Goal: Task Accomplishment & Management: Manage account settings

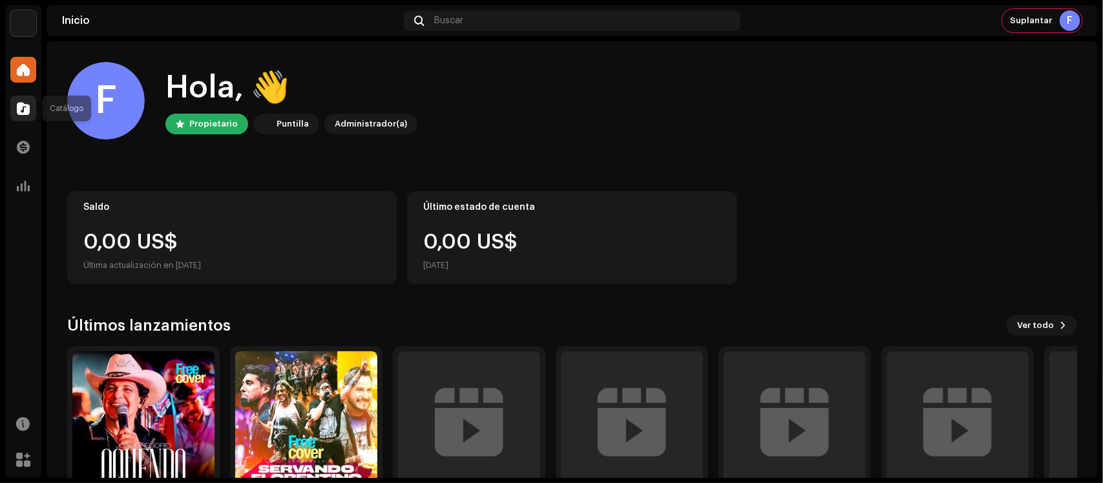
click at [31, 103] on div at bounding box center [23, 109] width 26 height 26
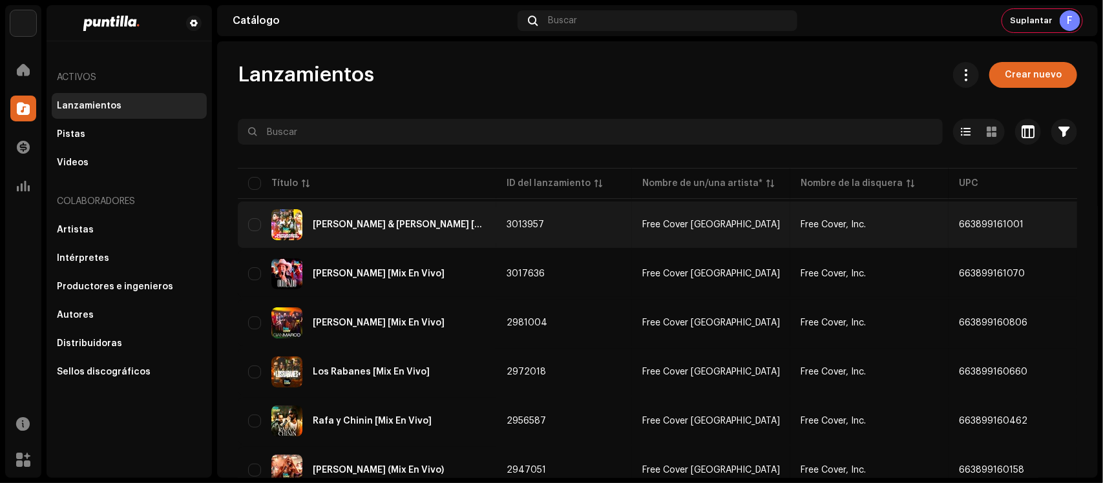
click at [424, 229] on div "[PERSON_NAME] & [PERSON_NAME] [Mix En Vivo]" at bounding box center [367, 224] width 238 height 31
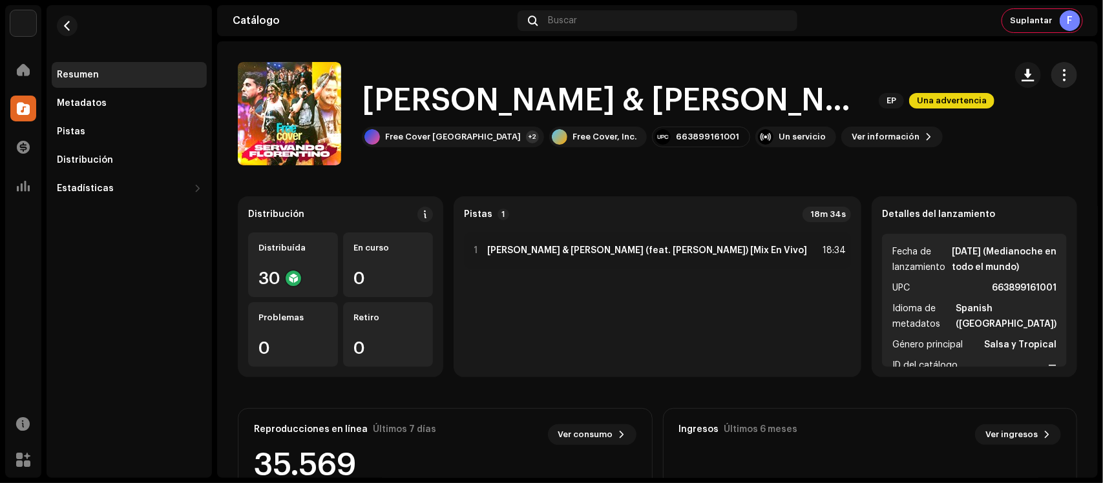
click at [1051, 72] on button "button" at bounding box center [1064, 75] width 26 height 26
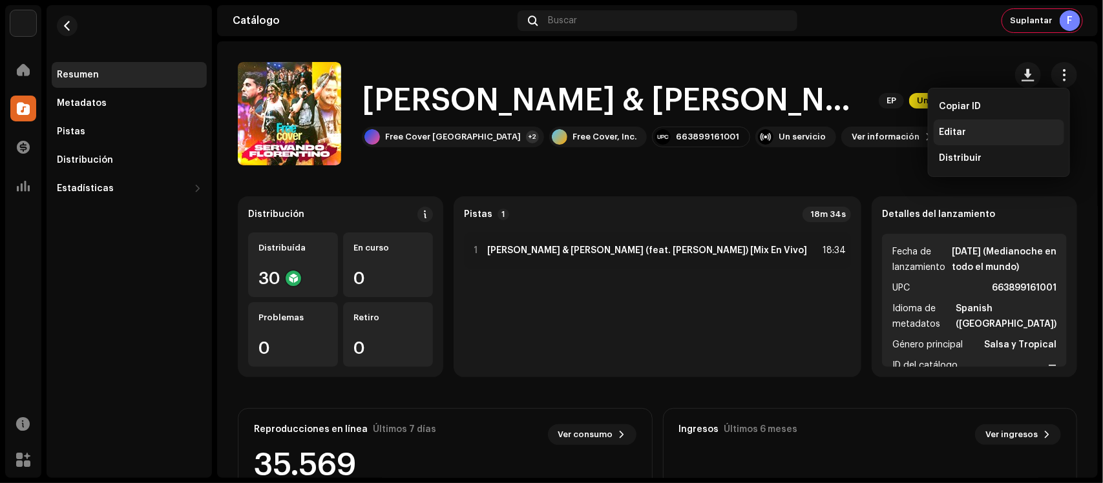
click at [983, 130] on div "Editar" at bounding box center [999, 132] width 120 height 10
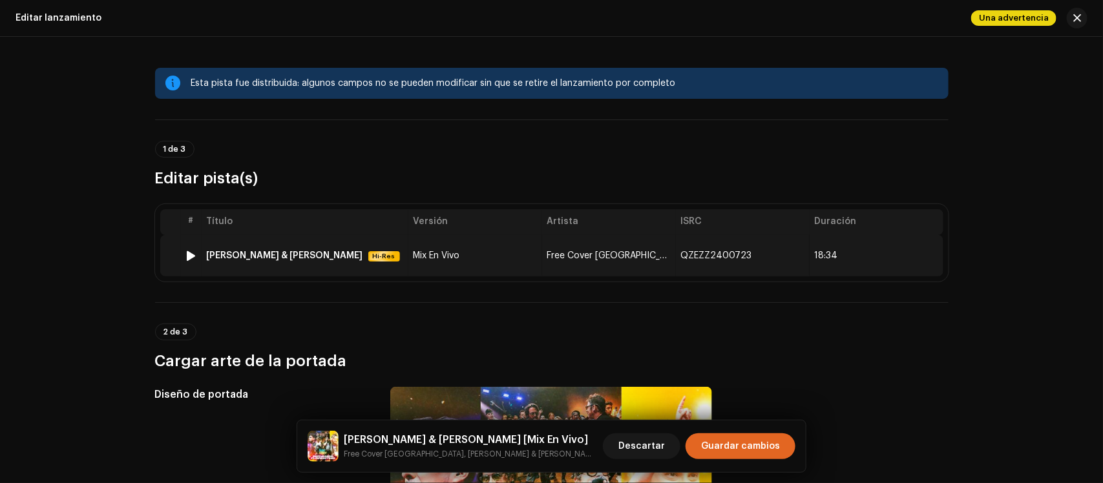
click at [465, 276] on td "Mix En Vivo" at bounding box center [475, 255] width 134 height 41
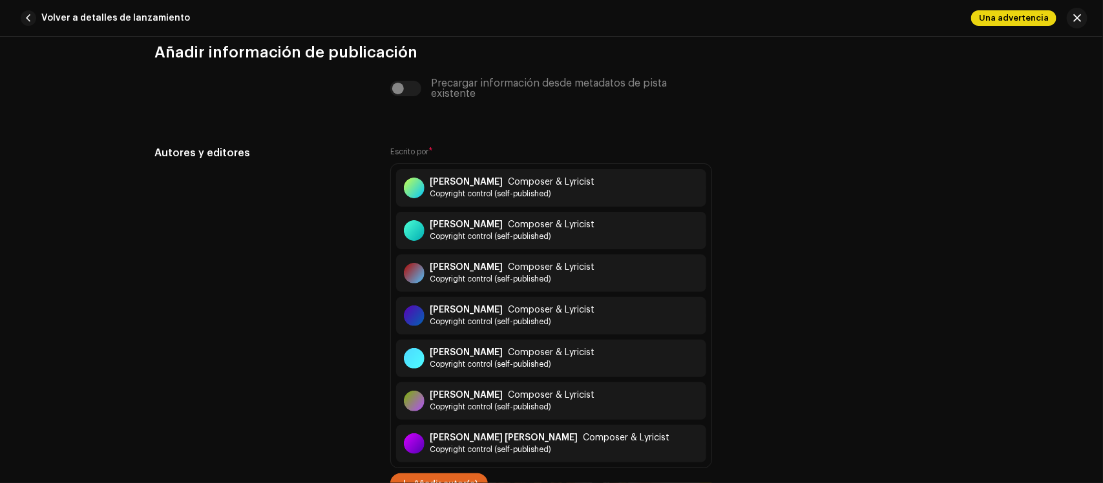
scroll to position [7157, 0]
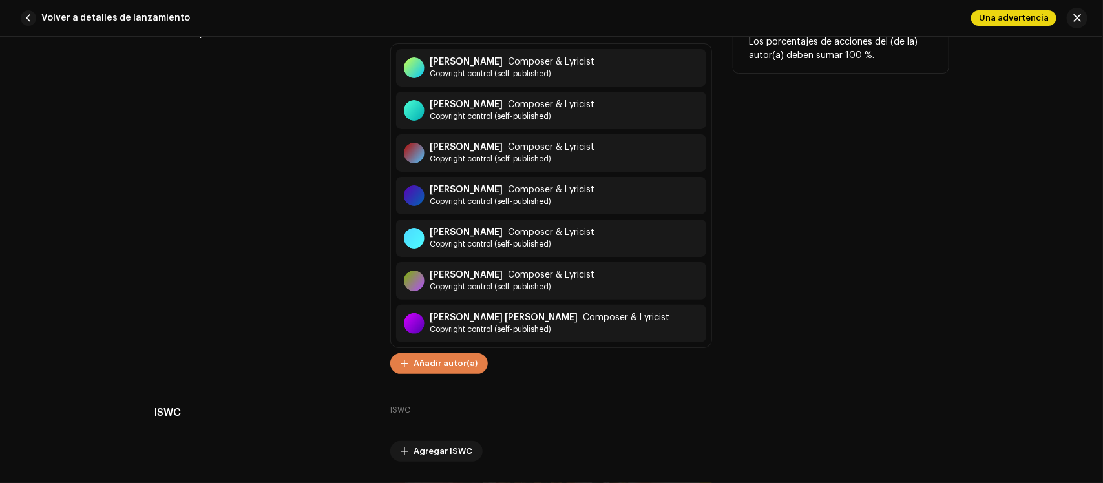
click at [469, 360] on span "Añadir autor(a)" at bounding box center [446, 364] width 64 height 26
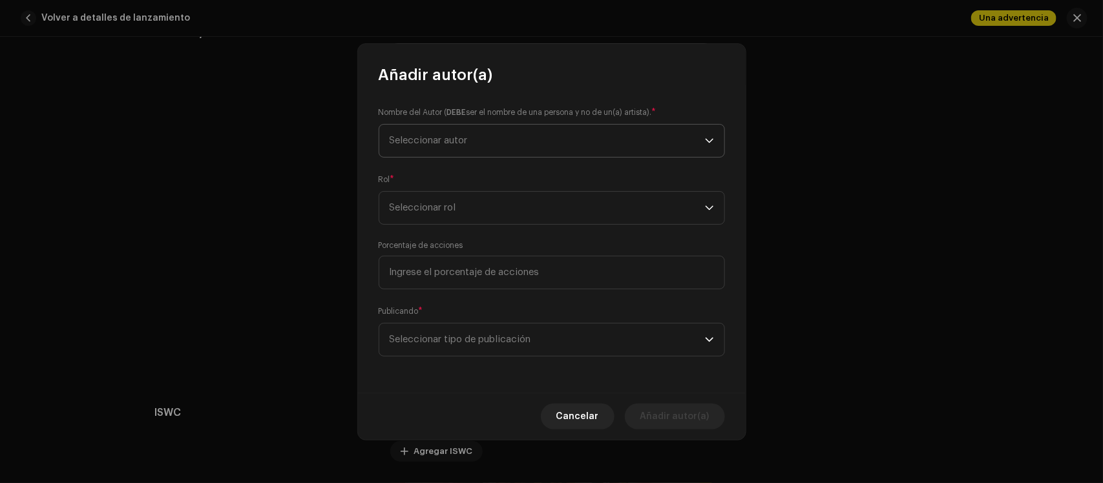
click at [523, 137] on span "Seleccionar autor" at bounding box center [547, 141] width 315 height 32
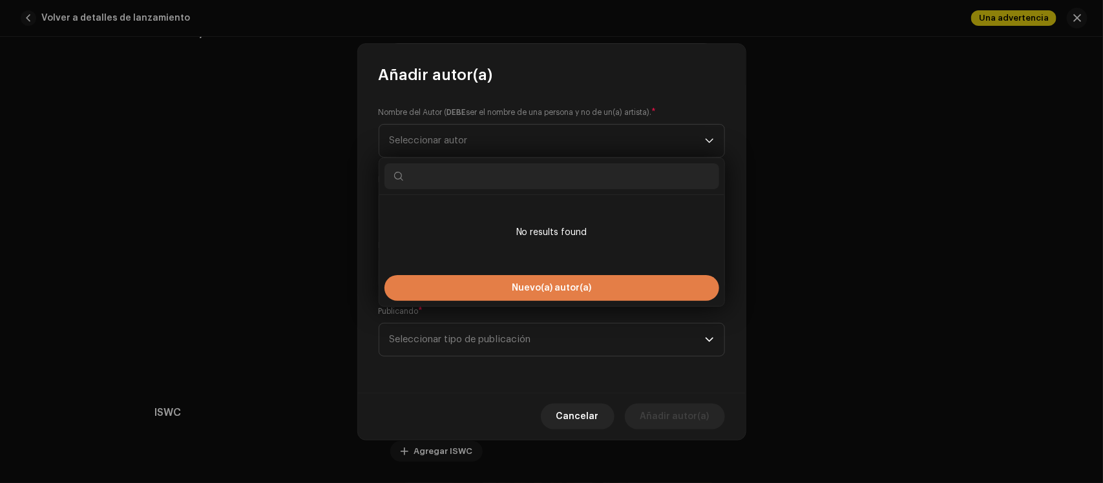
click at [465, 284] on button "Nuevo(a) autor(a)" at bounding box center [551, 288] width 335 height 26
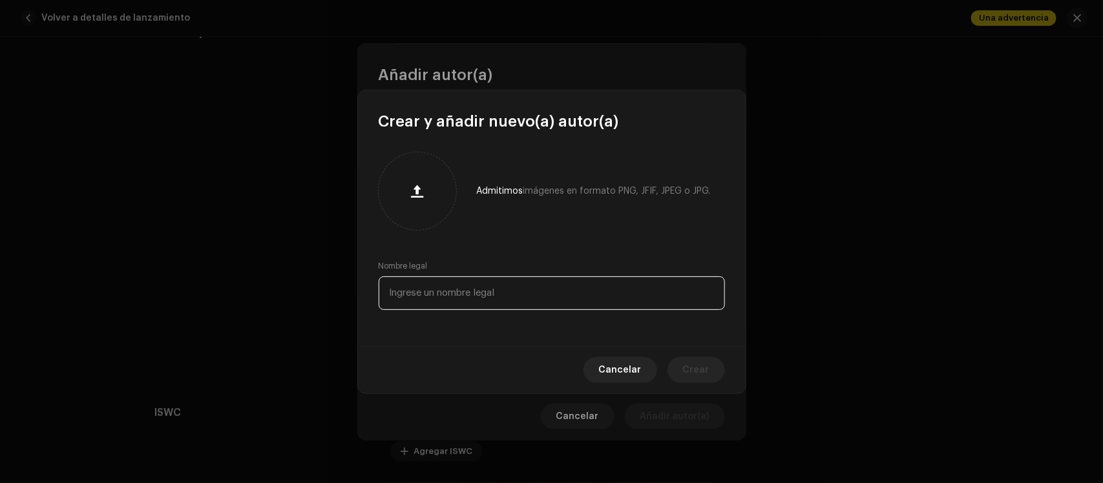
click at [470, 283] on input "text" at bounding box center [552, 294] width 346 height 34
paste input "[PERSON_NAME] [PERSON_NAME]"
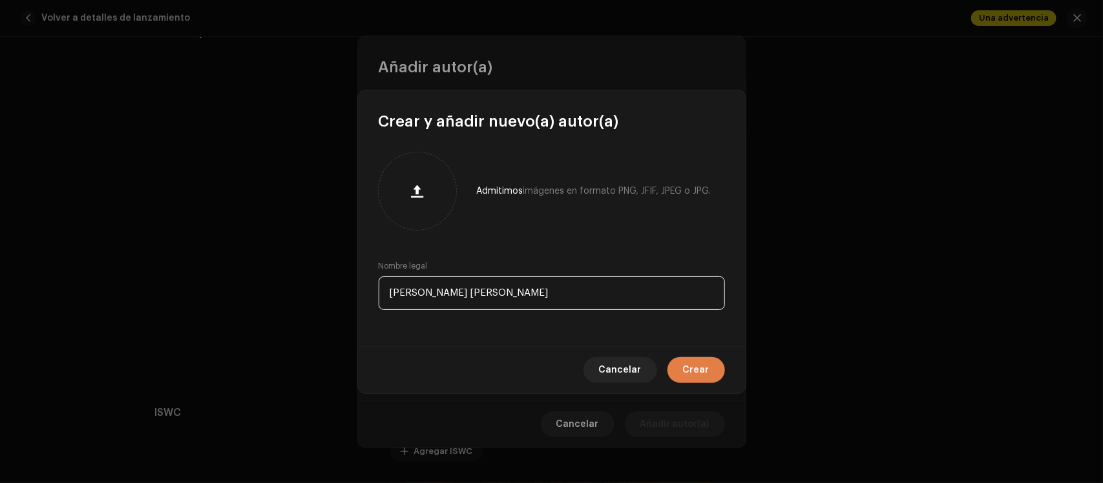
type input "[PERSON_NAME] [PERSON_NAME]"
click at [691, 364] on span "Crear" at bounding box center [696, 370] width 26 height 26
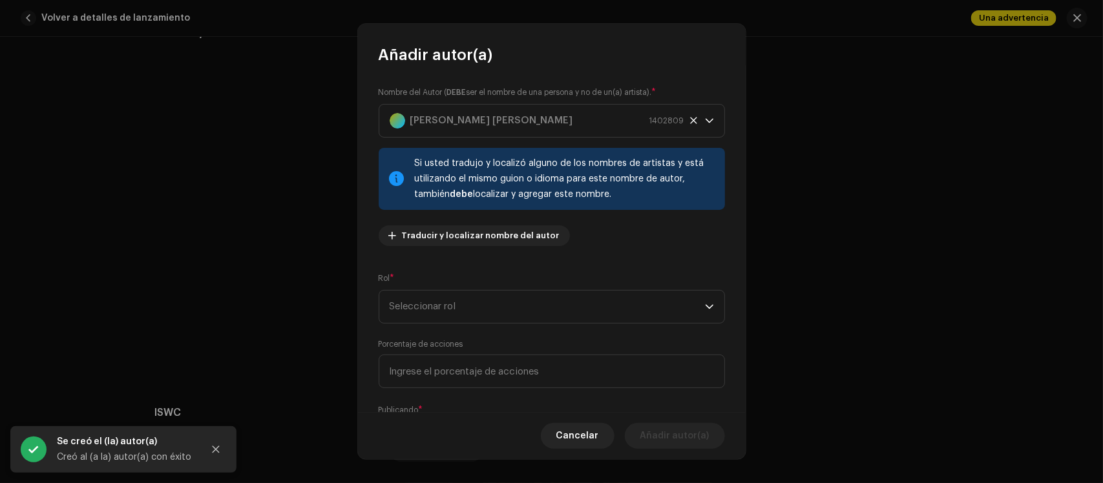
drag, startPoint x: 530, startPoint y: 281, endPoint x: 519, endPoint y: 328, distance: 47.8
click at [530, 284] on div "Rol * Seleccionar rol" at bounding box center [552, 298] width 346 height 52
click at [519, 328] on div "Nombre del Autor ( DEBE ser el nombre de una persona y no de un(a) artista). * …" at bounding box center [552, 238] width 388 height 346
click at [529, 311] on span "Seleccionar rol" at bounding box center [547, 307] width 315 height 32
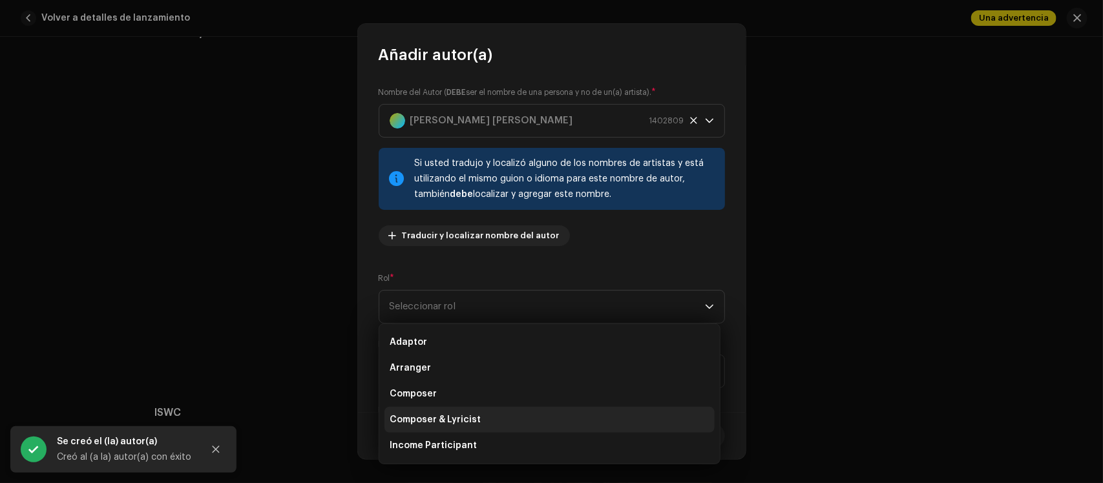
click at [496, 408] on li "Composer & Lyricist" at bounding box center [549, 420] width 330 height 26
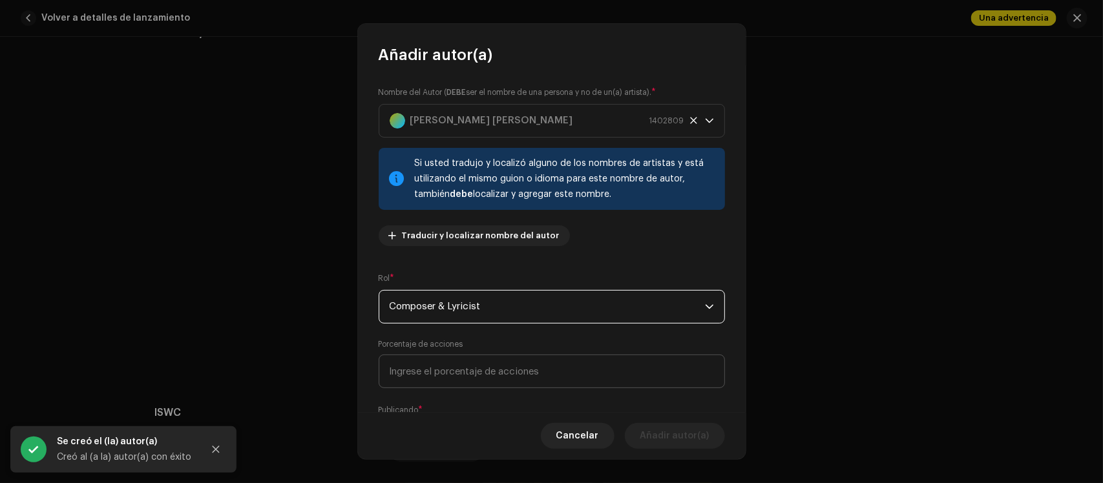
scroll to position [79, 0]
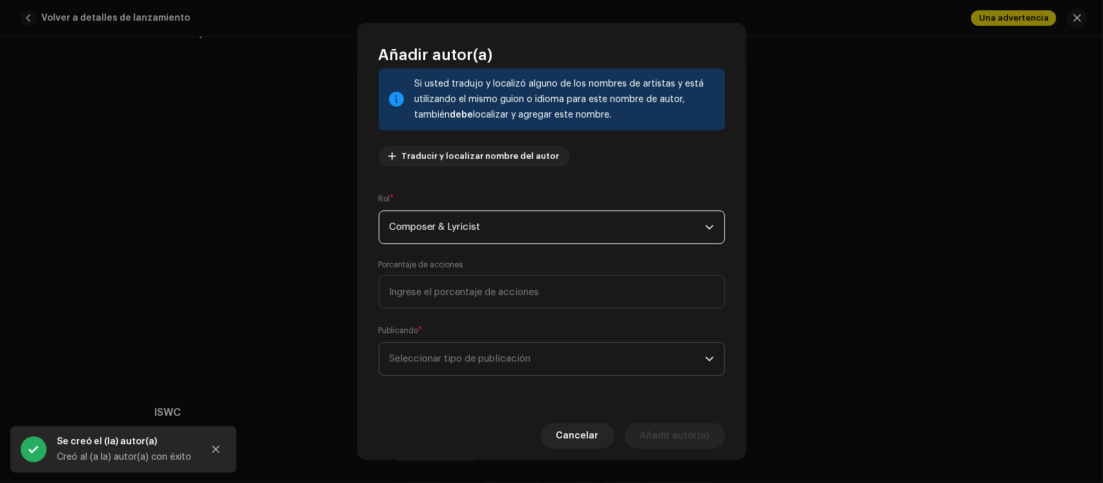
click at [512, 353] on span "Seleccionar tipo de publicación" at bounding box center [547, 359] width 315 height 32
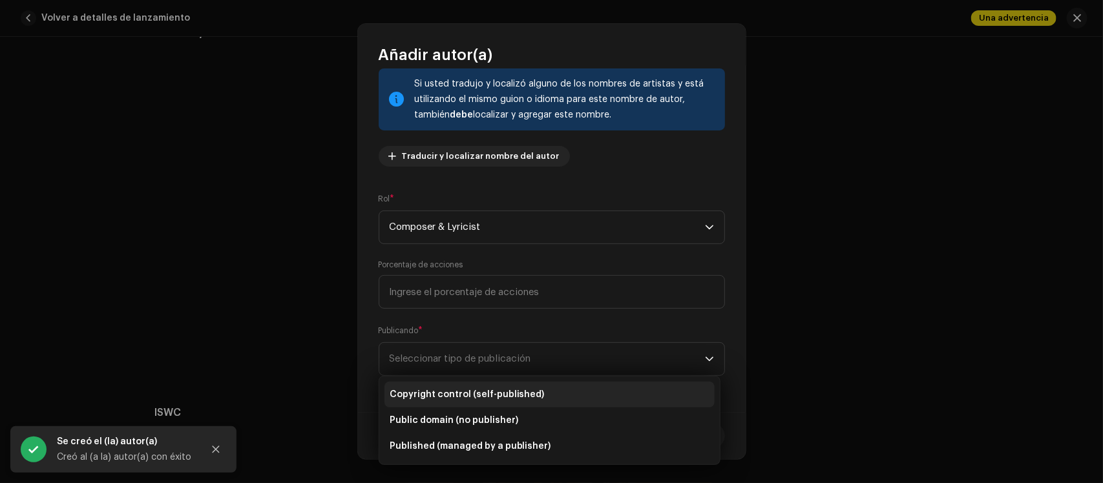
click at [475, 386] on li "Copyright control (self-published)" at bounding box center [549, 395] width 330 height 26
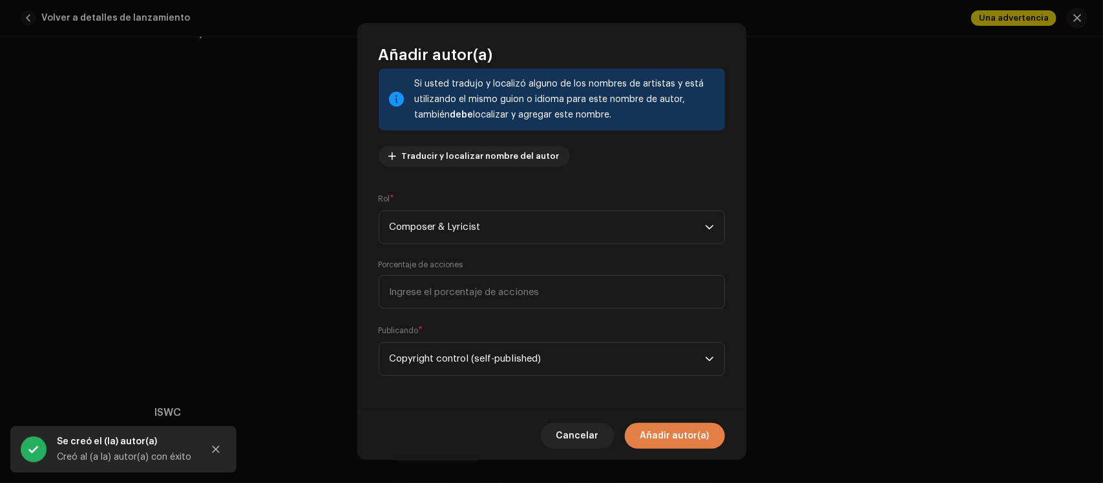
click at [654, 437] on span "Añadir autor(a)" at bounding box center [674, 436] width 69 height 26
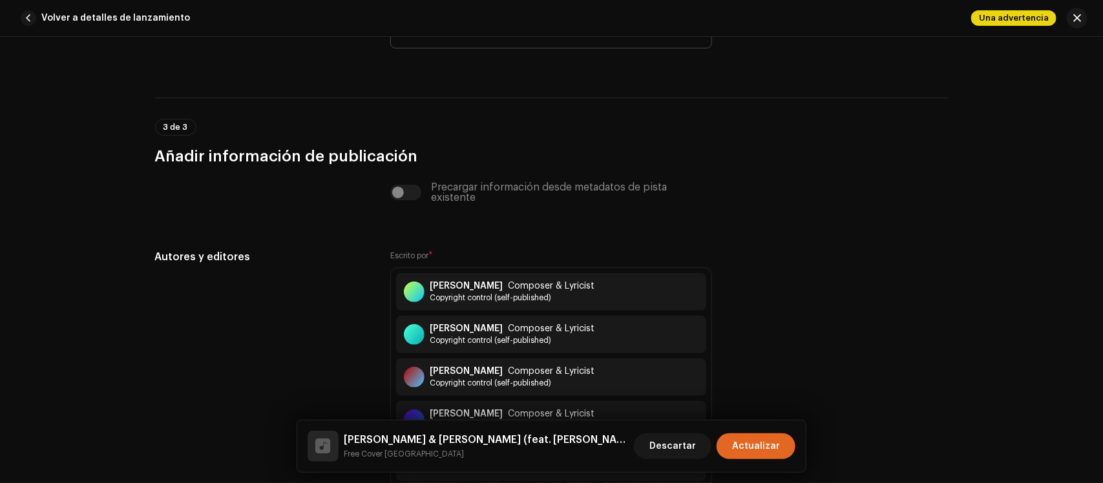
scroll to position [7304, 0]
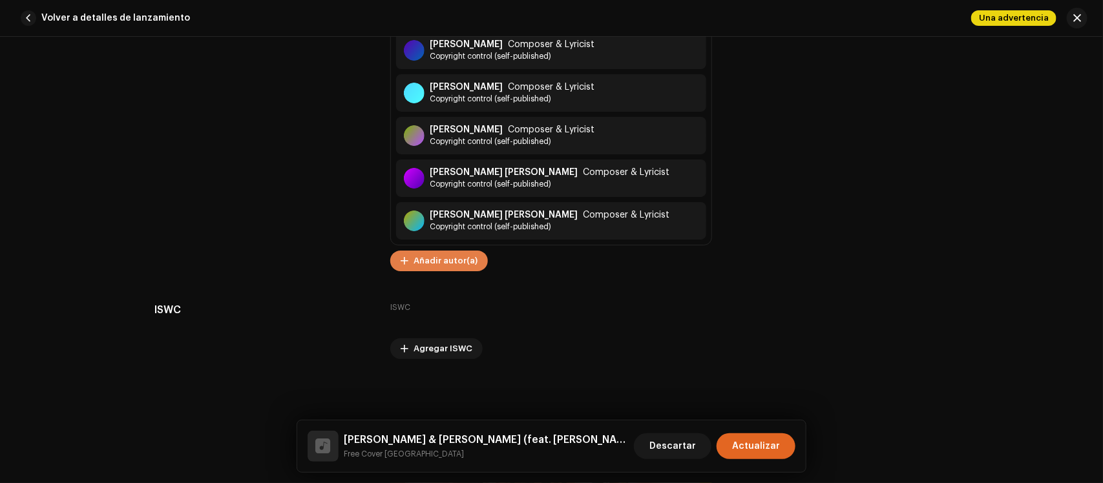
click at [466, 264] on span "Añadir autor(a)" at bounding box center [446, 261] width 64 height 26
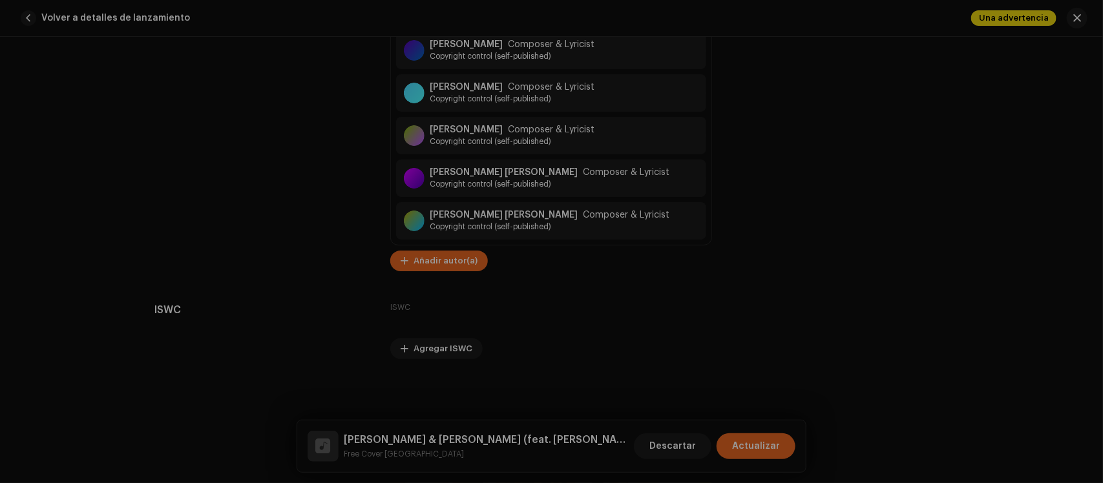
click at [837, 229] on div "Añadir autor(a) Nombre del Autor ( DEBE ser el nombre de una persona y no de un…" at bounding box center [551, 241] width 1103 height 483
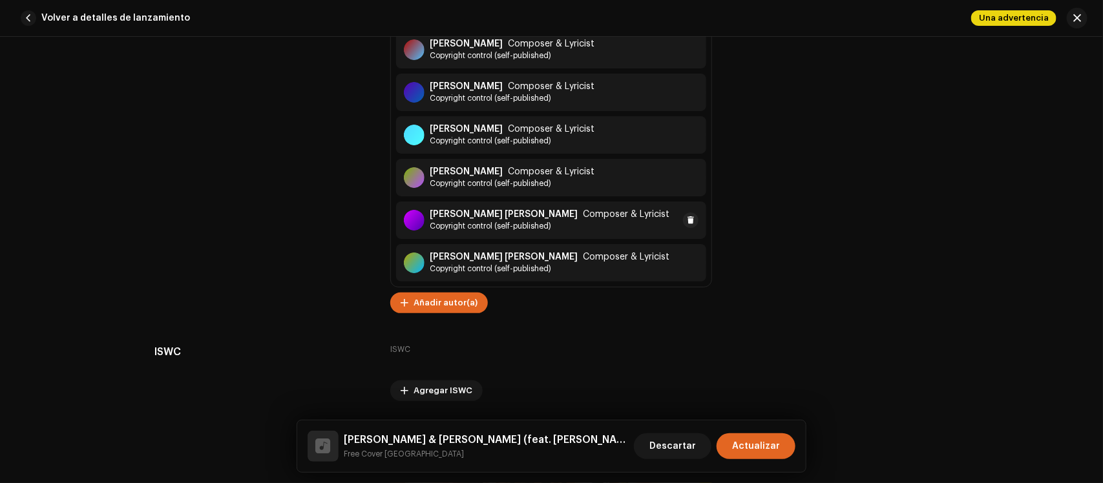
scroll to position [7224, 0]
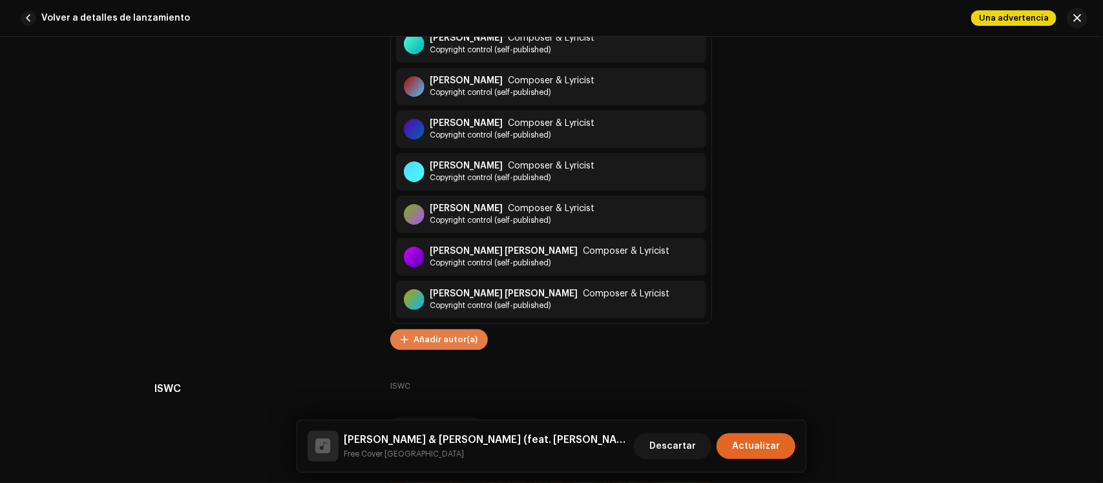
click at [454, 333] on span "Añadir autor(a)" at bounding box center [446, 340] width 64 height 26
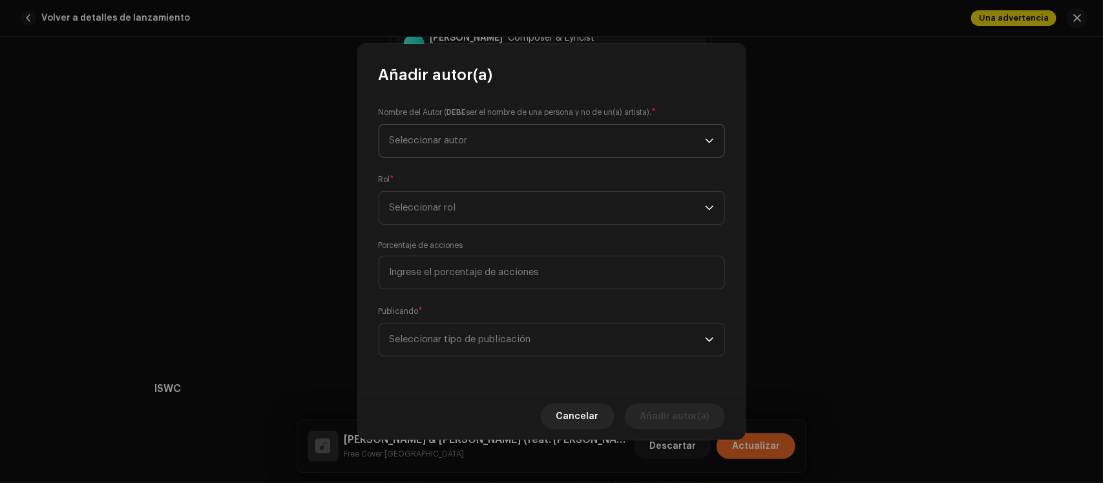
click at [527, 151] on span "Seleccionar autor" at bounding box center [547, 141] width 315 height 32
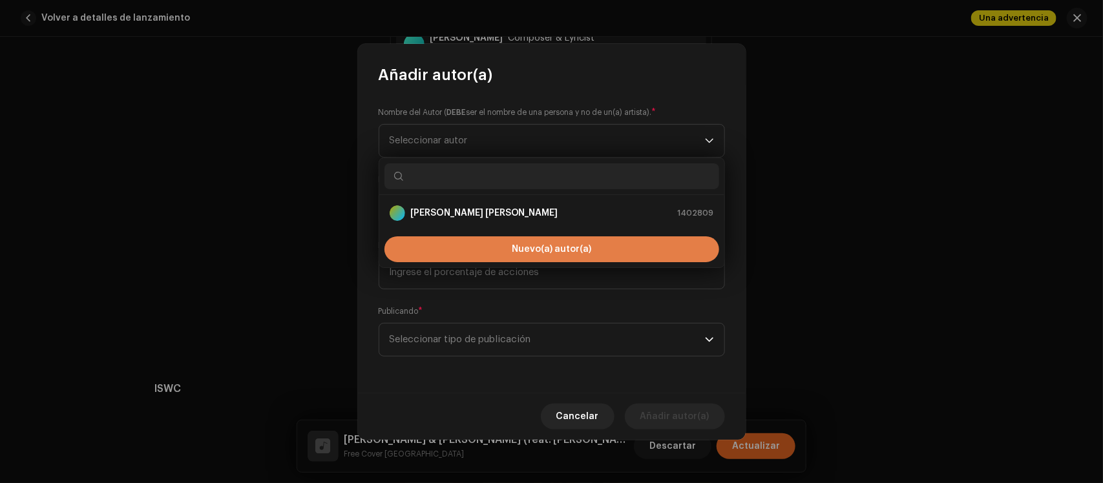
click at [496, 247] on button "Nuevo(a) autor(a)" at bounding box center [551, 249] width 335 height 26
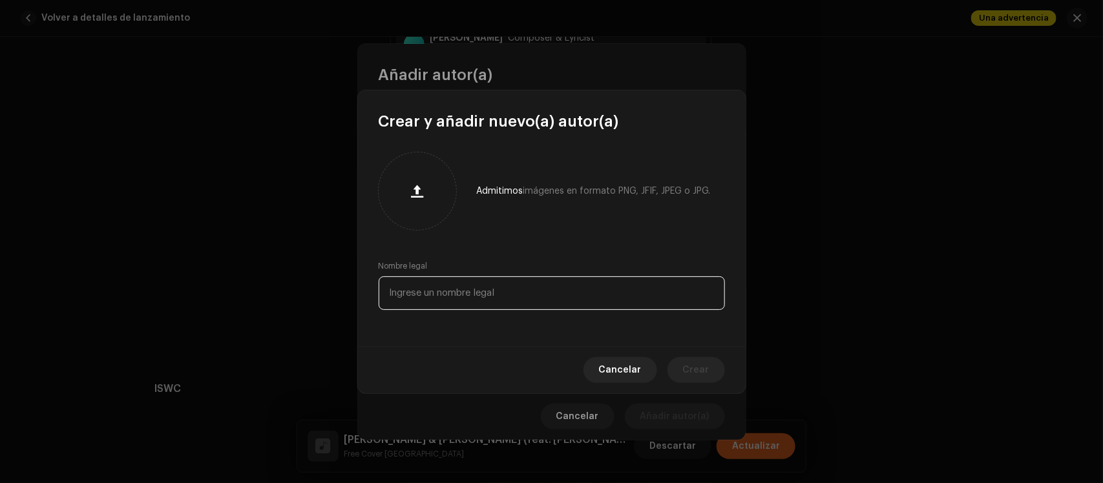
click at [481, 299] on input "text" at bounding box center [552, 294] width 346 height 34
paste input "[PERSON_NAME]"
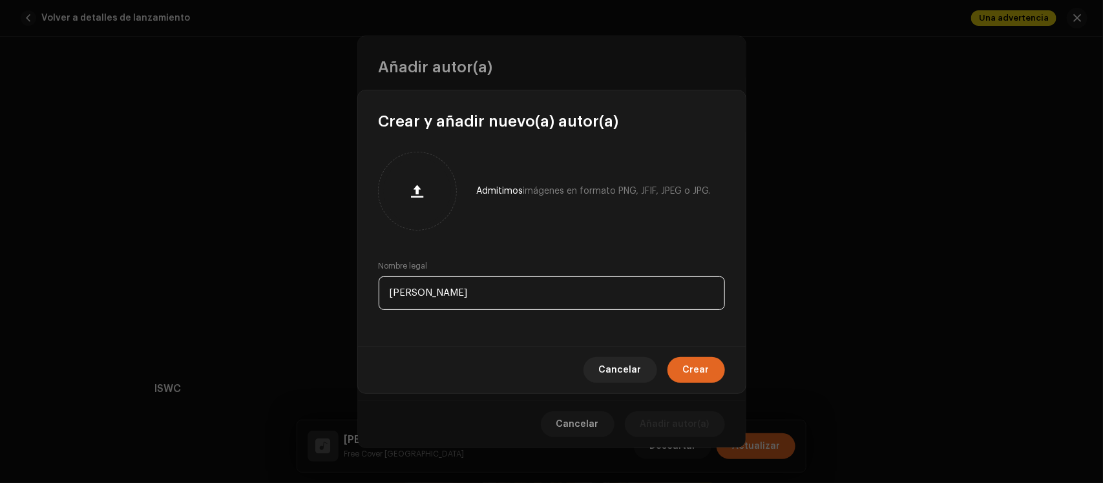
type input "[PERSON_NAME]"
click at [716, 368] on button "Crear" at bounding box center [696, 370] width 58 height 26
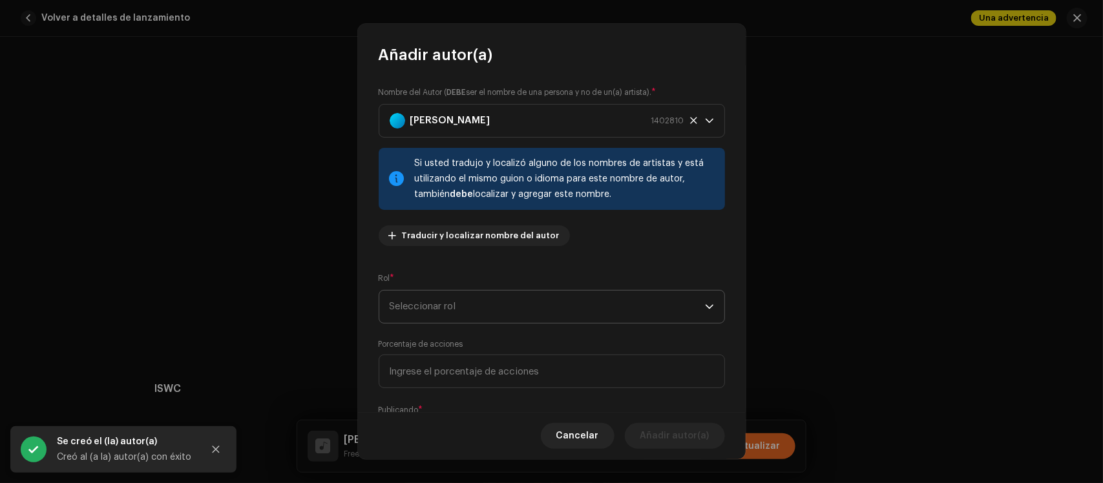
click at [558, 307] on span "Seleccionar rol" at bounding box center [547, 307] width 315 height 32
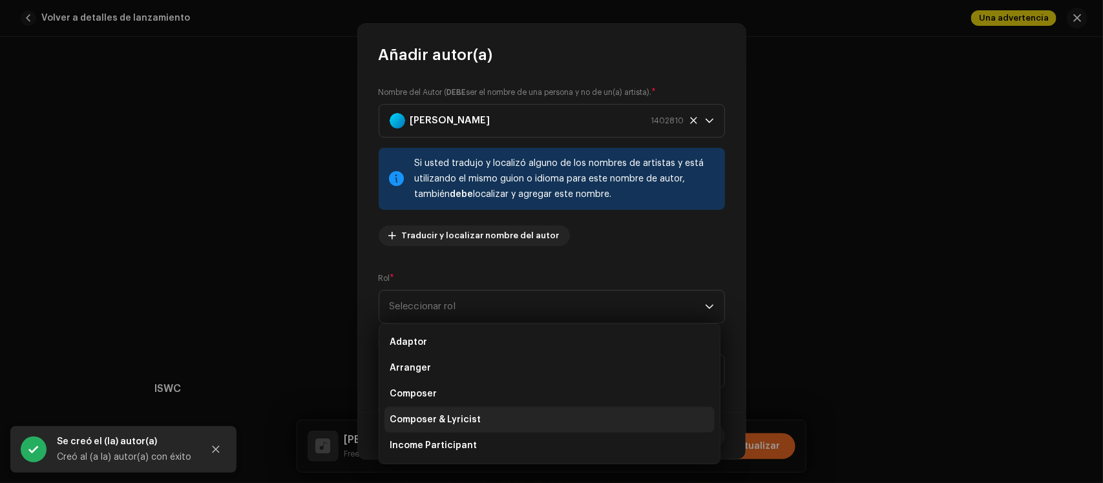
click at [538, 412] on li "Composer & Lyricist" at bounding box center [549, 420] width 330 height 26
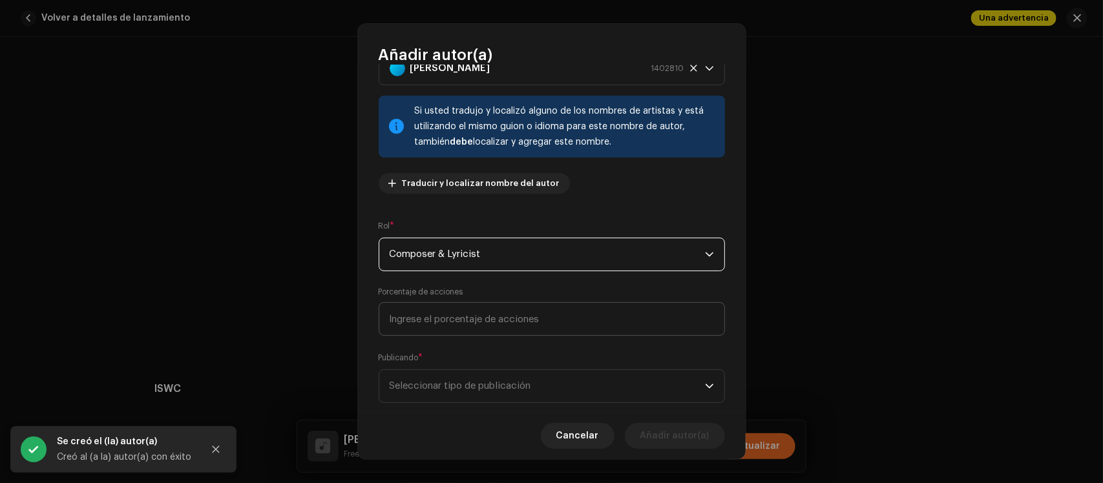
scroll to position [79, 0]
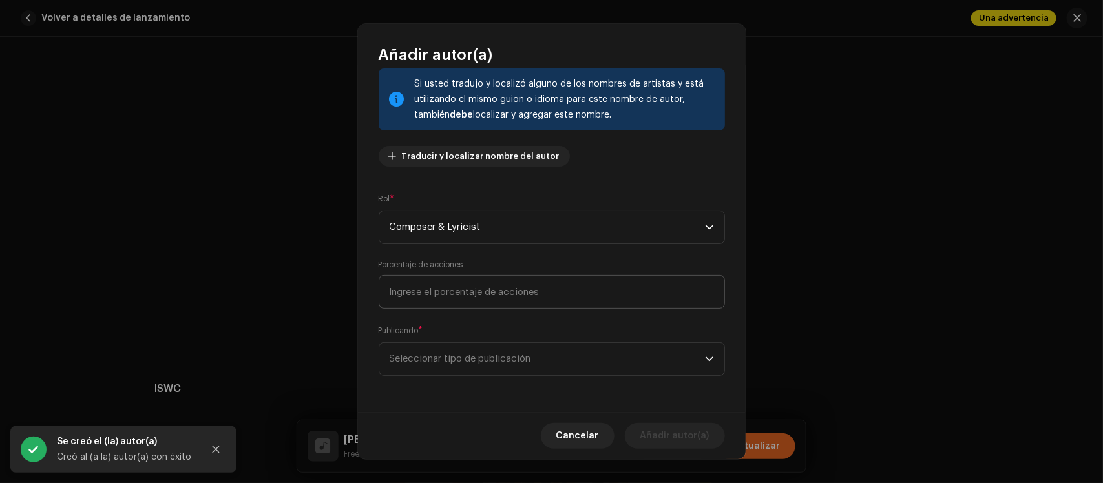
click at [574, 362] on span "Seleccionar tipo de publicación" at bounding box center [547, 359] width 315 height 32
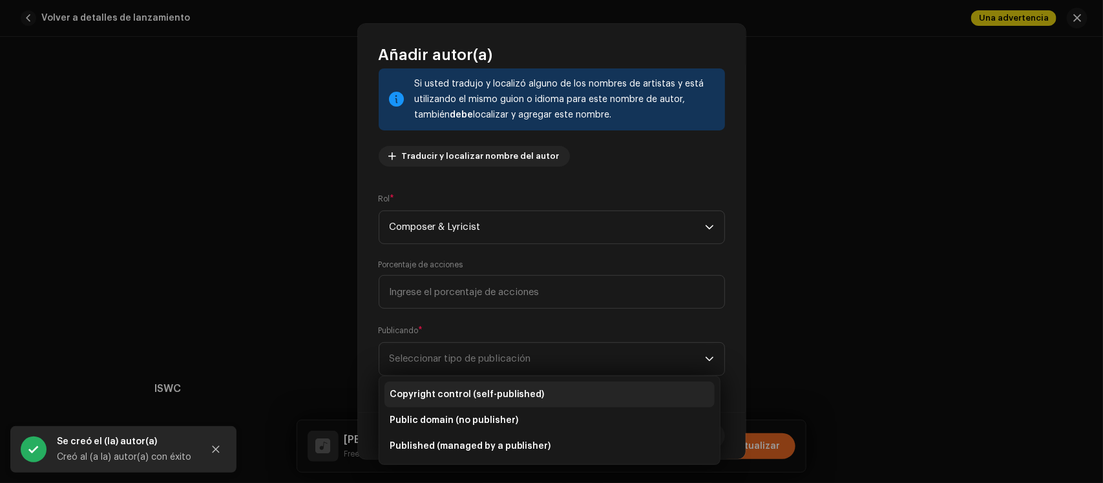
click at [567, 388] on li "Copyright control (self-published)" at bounding box center [549, 395] width 330 height 26
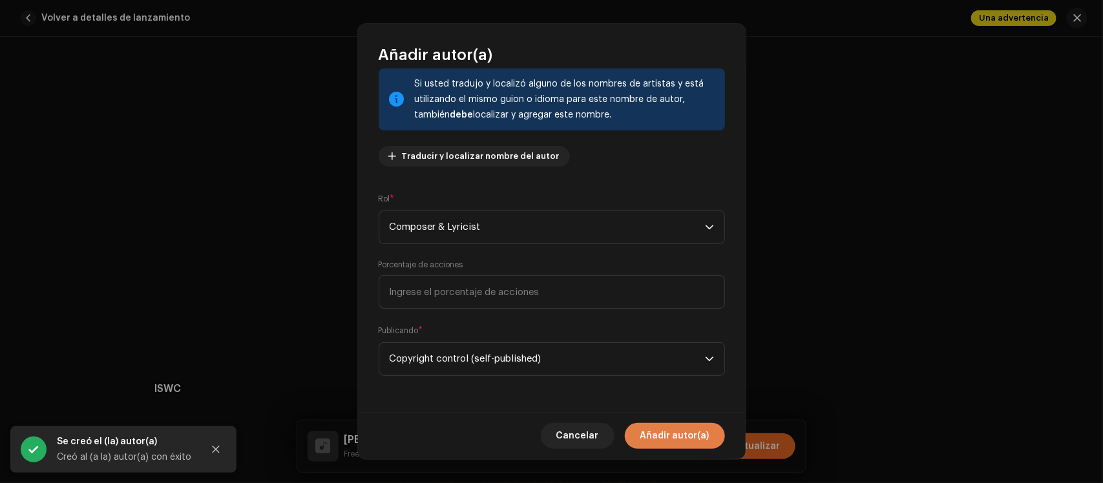
click at [661, 428] on span "Añadir autor(a)" at bounding box center [674, 436] width 69 height 26
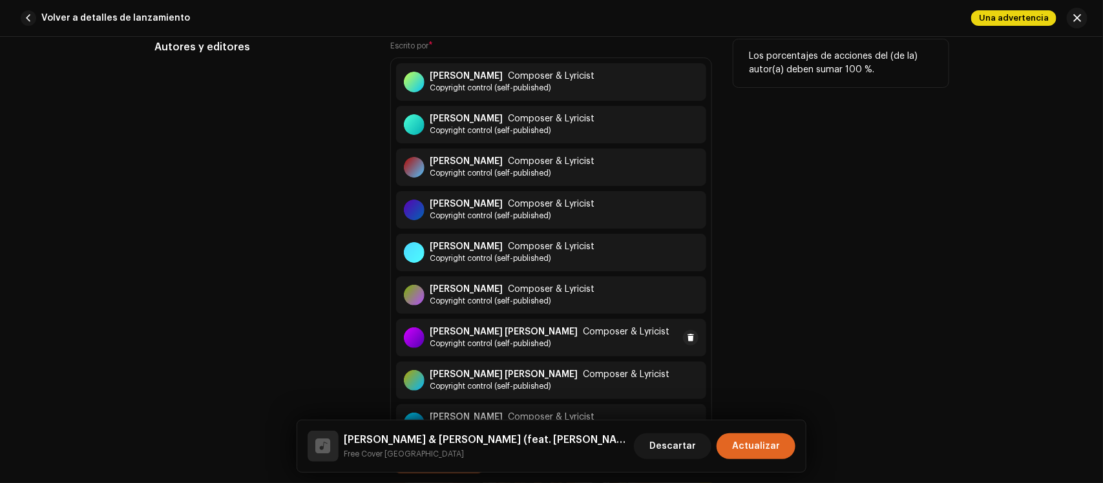
scroll to position [7224, 0]
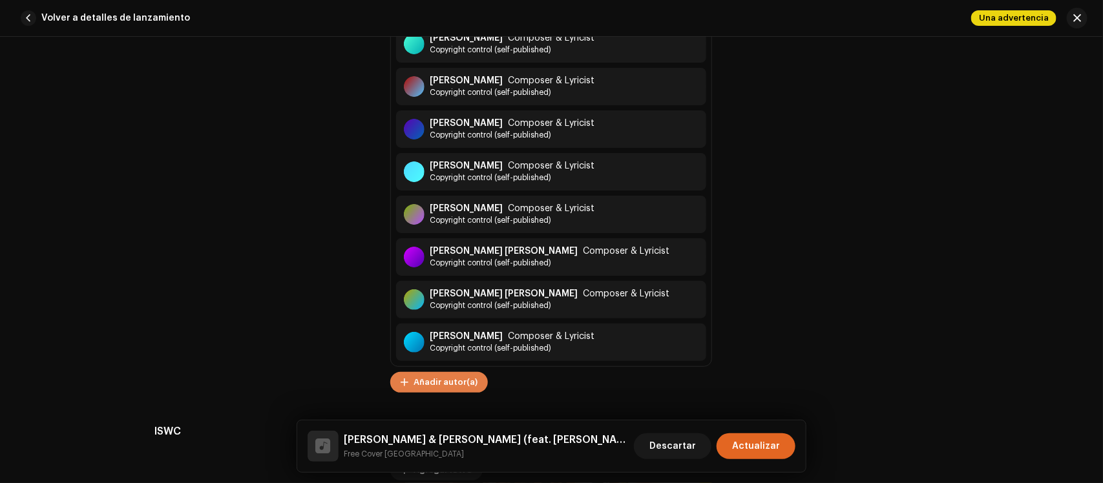
click at [431, 382] on span "Añadir autor(a)" at bounding box center [446, 383] width 64 height 26
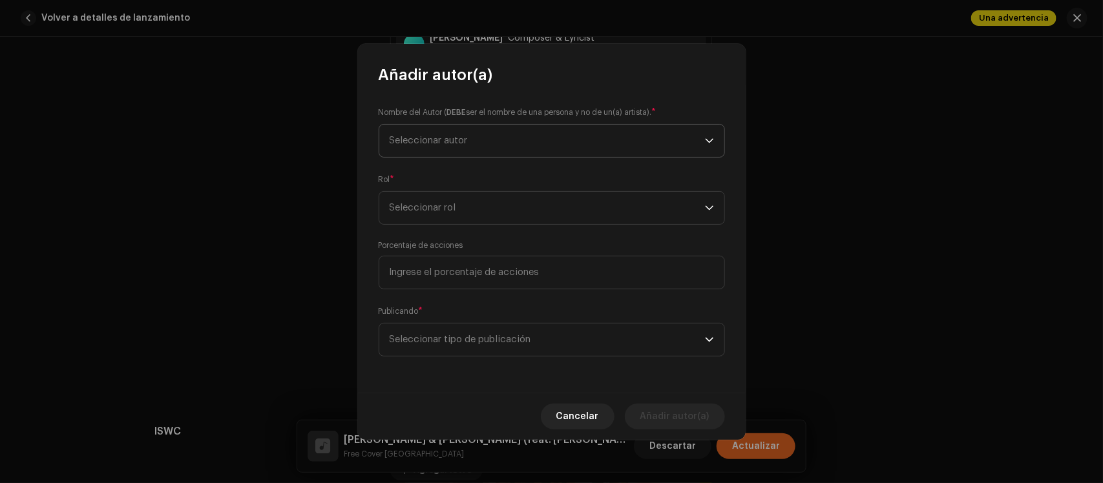
click at [441, 145] on span "Seleccionar autor" at bounding box center [429, 141] width 78 height 10
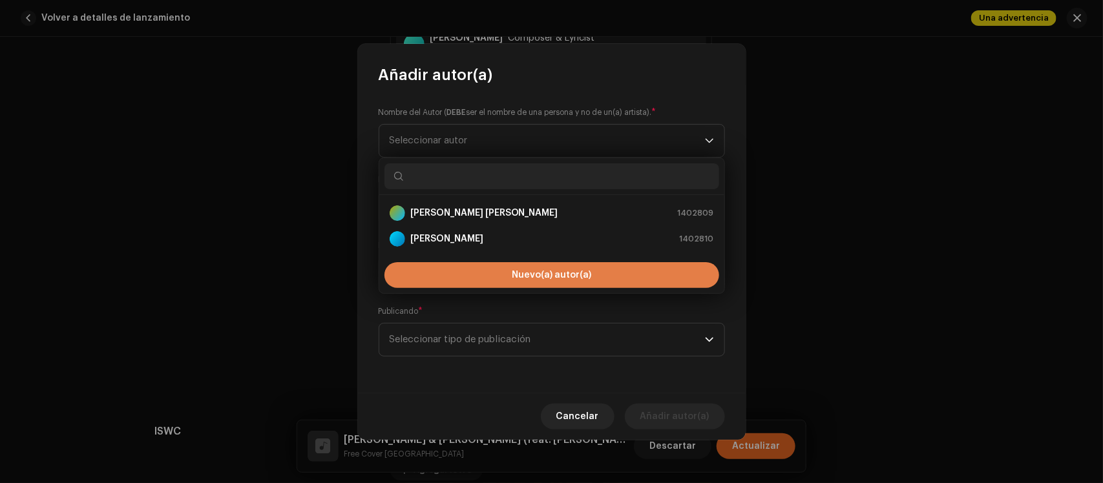
click at [508, 279] on button "Nuevo(a) autor(a)" at bounding box center [551, 275] width 335 height 26
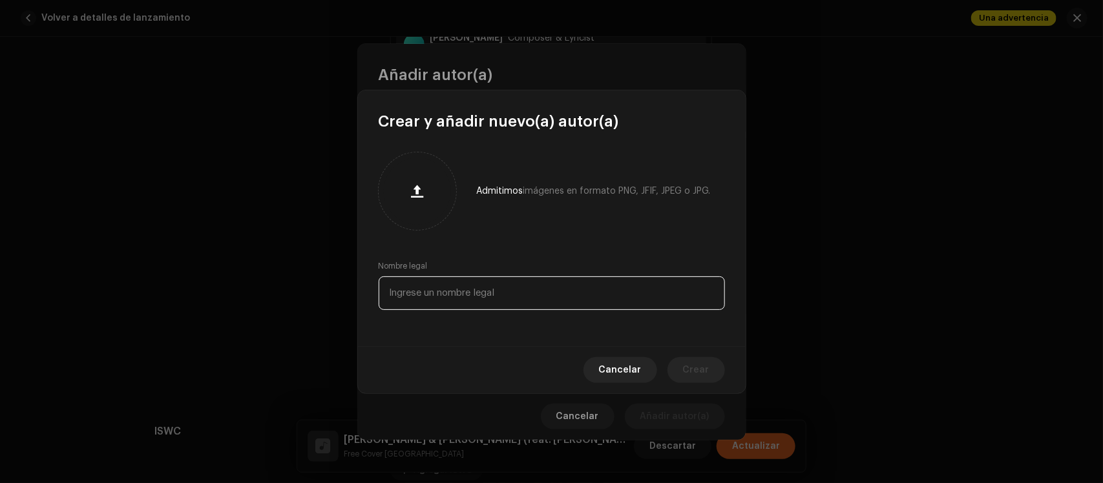
click at [487, 294] on input "text" at bounding box center [552, 294] width 346 height 34
paste input "[PERSON_NAME] Primera"
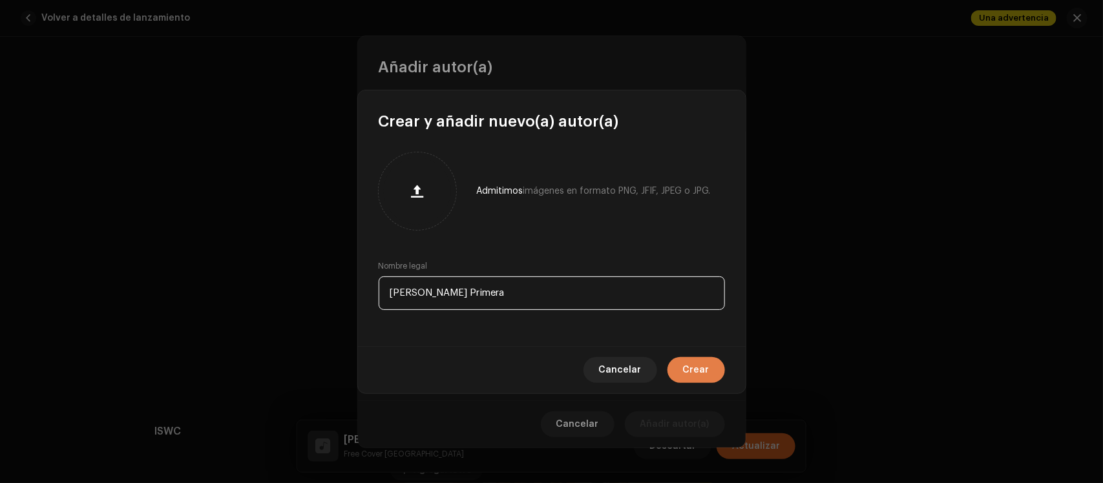
type input "[PERSON_NAME] Primera"
click at [706, 364] on span "Crear" at bounding box center [696, 370] width 26 height 26
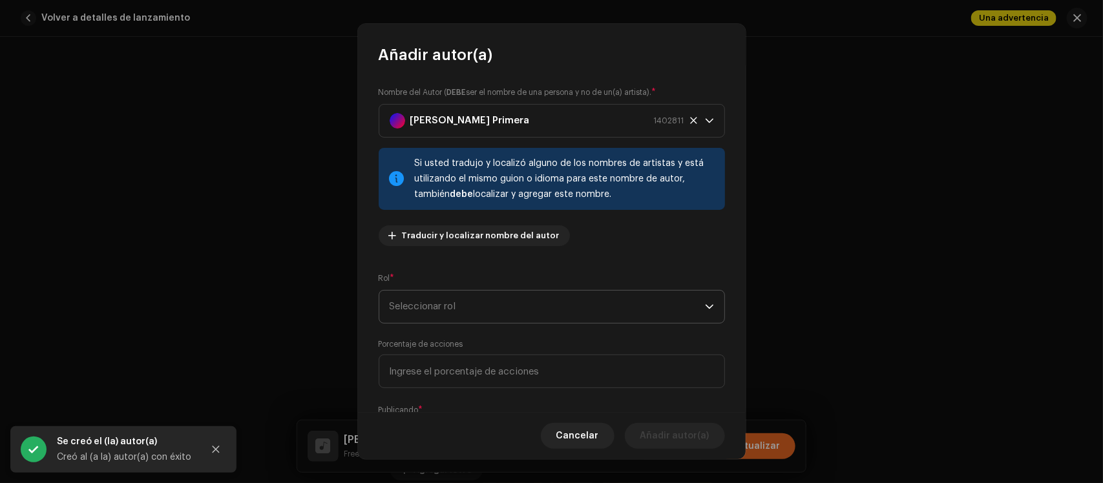
click at [505, 309] on span "Seleccionar rol" at bounding box center [547, 307] width 315 height 32
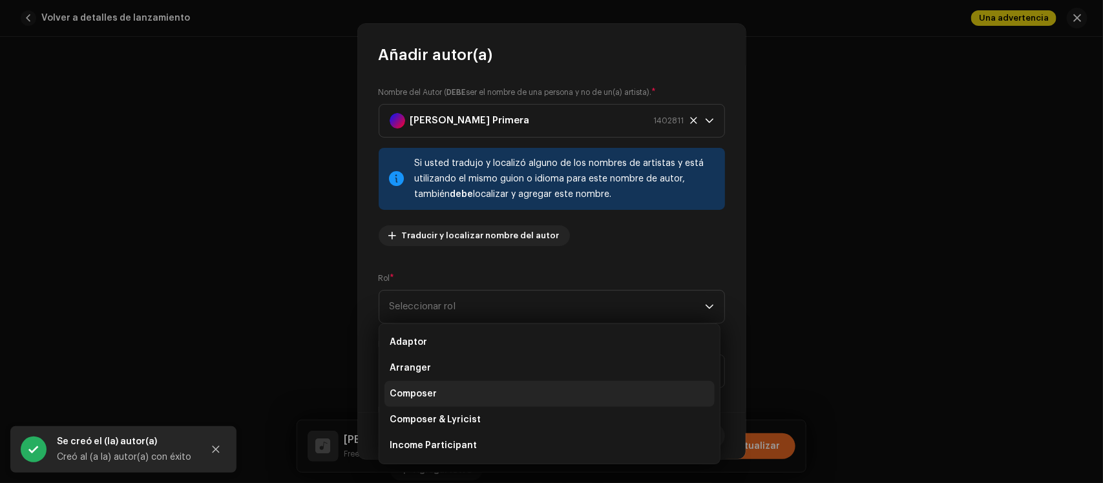
drag, startPoint x: 475, startPoint y: 418, endPoint x: 491, endPoint y: 380, distance: 41.4
click at [478, 414] on li "Composer & Lyricist" at bounding box center [549, 420] width 330 height 26
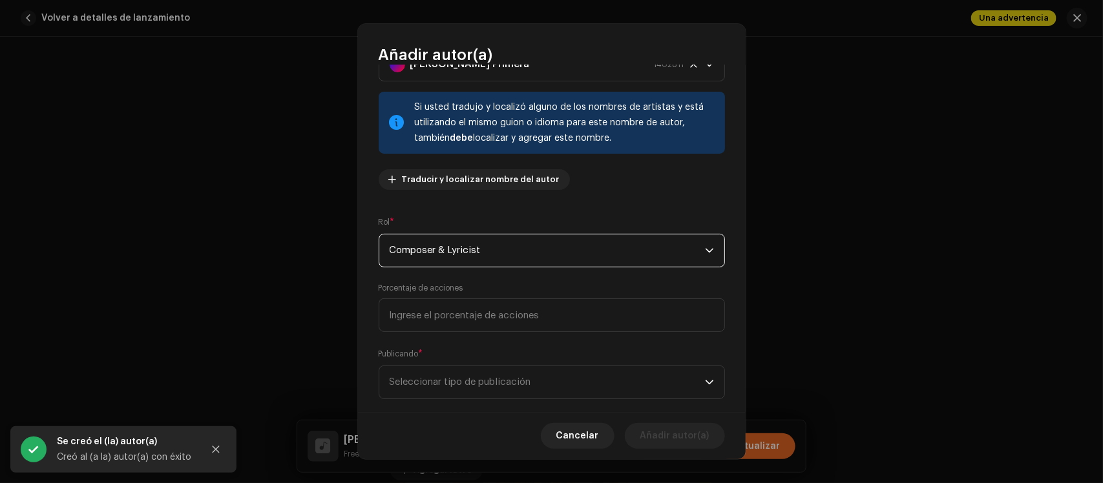
scroll to position [79, 0]
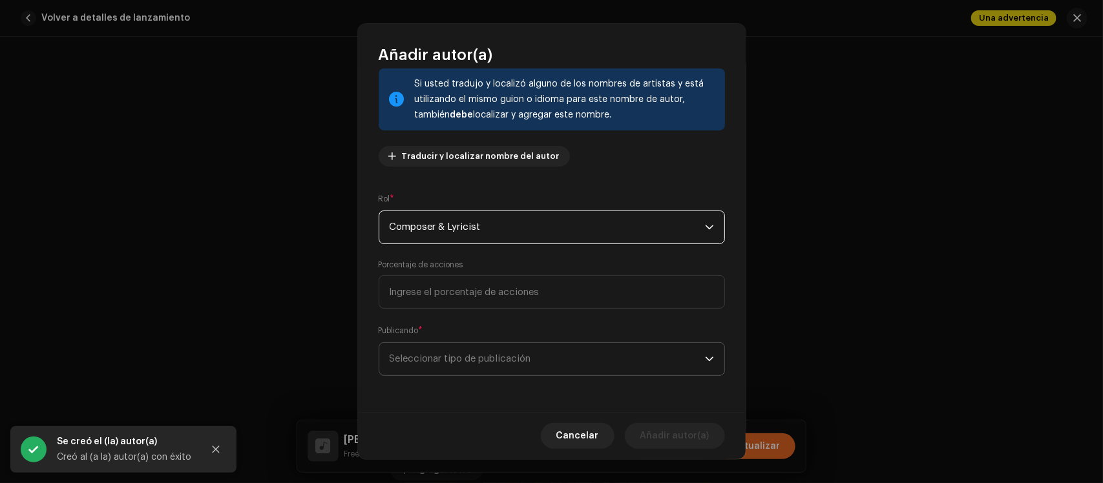
click at [508, 360] on span "Seleccionar tipo de publicación" at bounding box center [547, 359] width 315 height 32
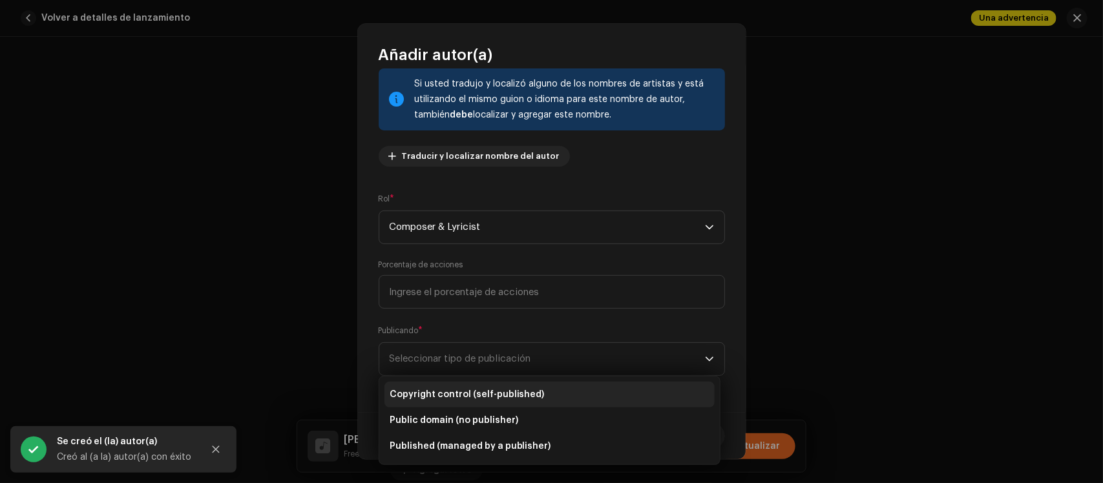
click at [504, 390] on span "Copyright control (self-published)" at bounding box center [467, 394] width 155 height 13
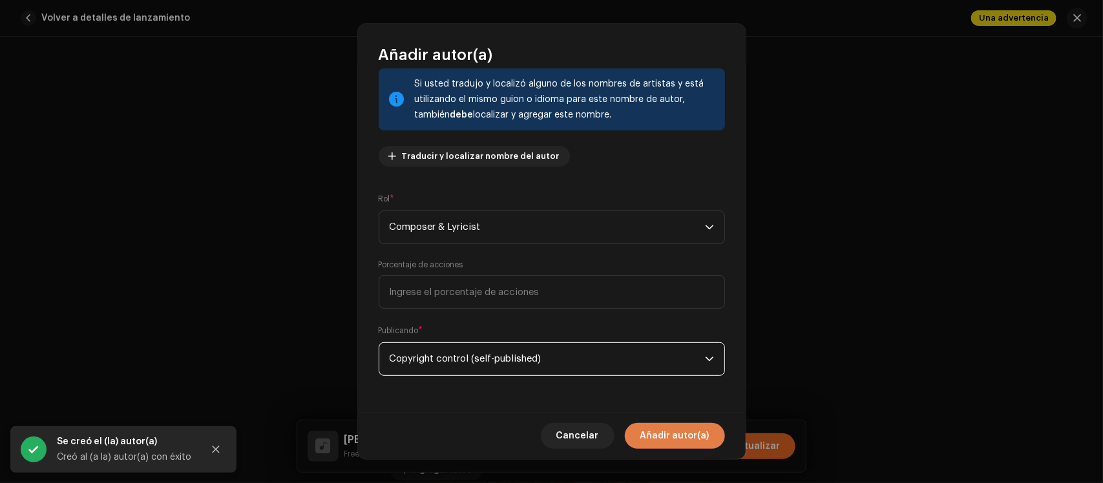
click at [667, 431] on span "Añadir autor(a)" at bounding box center [674, 436] width 69 height 26
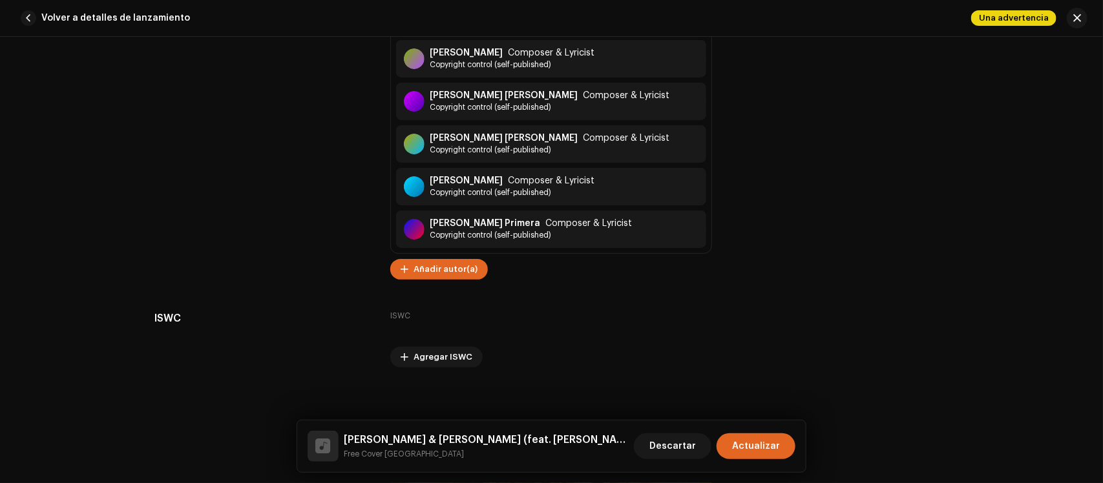
scroll to position [7385, 0]
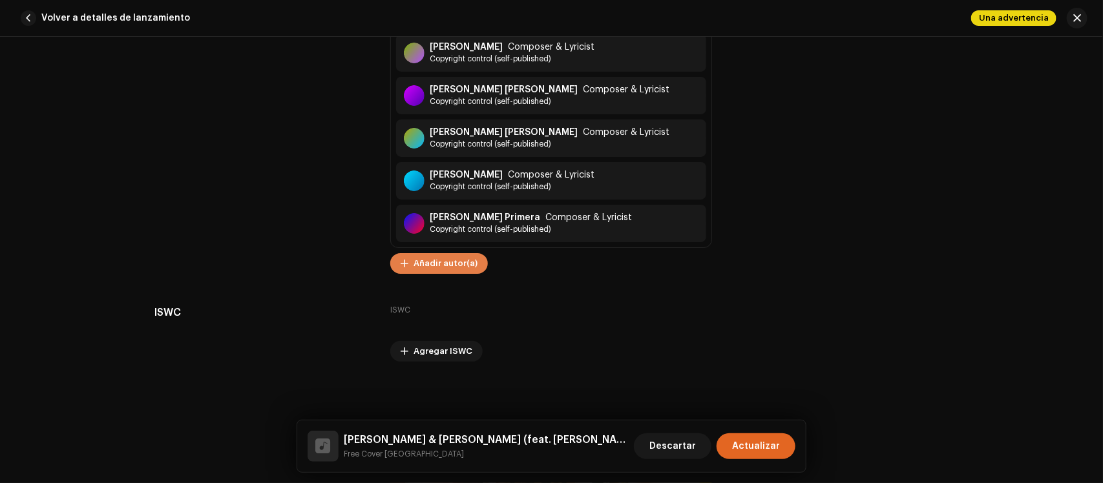
click at [417, 262] on span "Añadir autor(a)" at bounding box center [446, 264] width 64 height 26
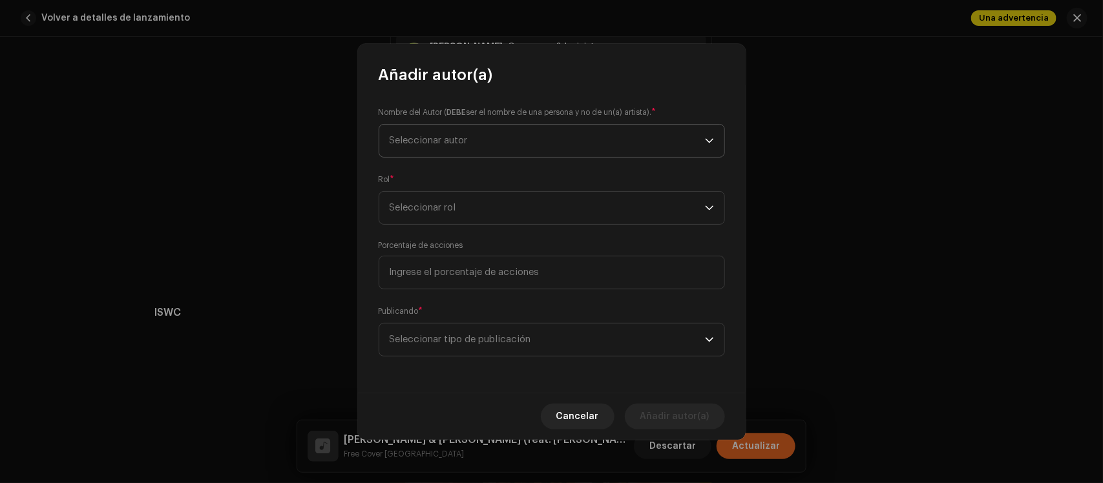
click at [501, 141] on span "Seleccionar autor" at bounding box center [547, 141] width 315 height 32
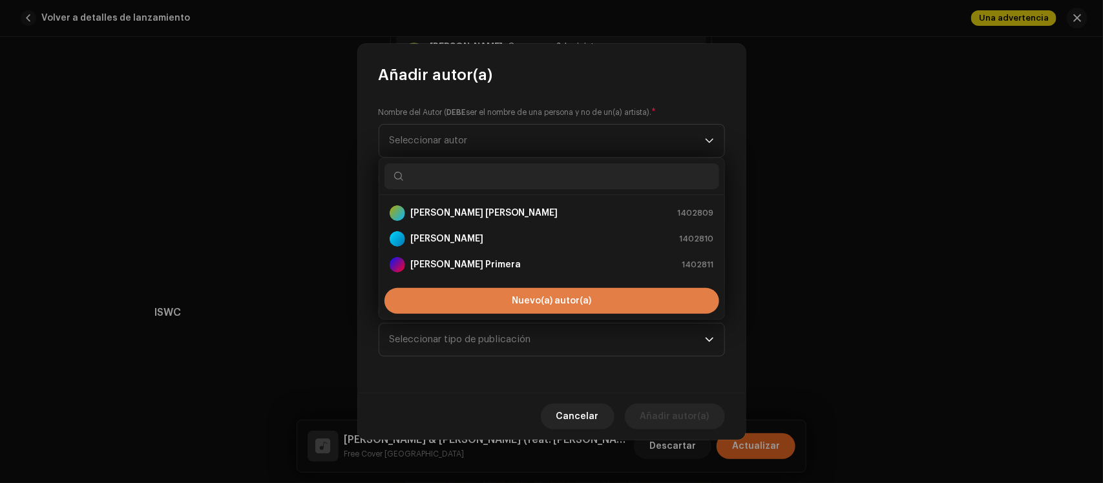
click at [472, 288] on button "Nuevo(a) autor(a)" at bounding box center [551, 301] width 335 height 26
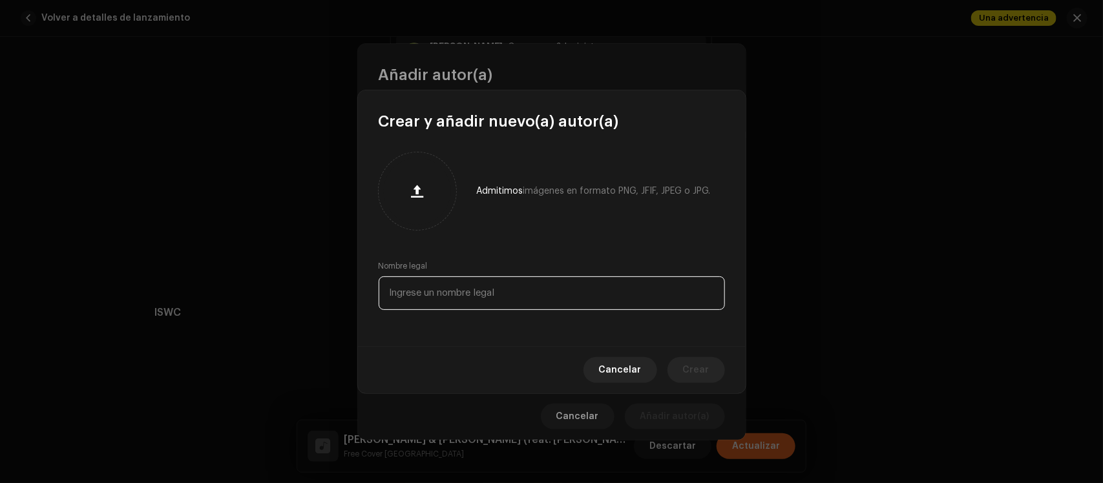
click at [468, 298] on input "text" at bounding box center [552, 294] width 346 height 34
paste input "[PERSON_NAME]"
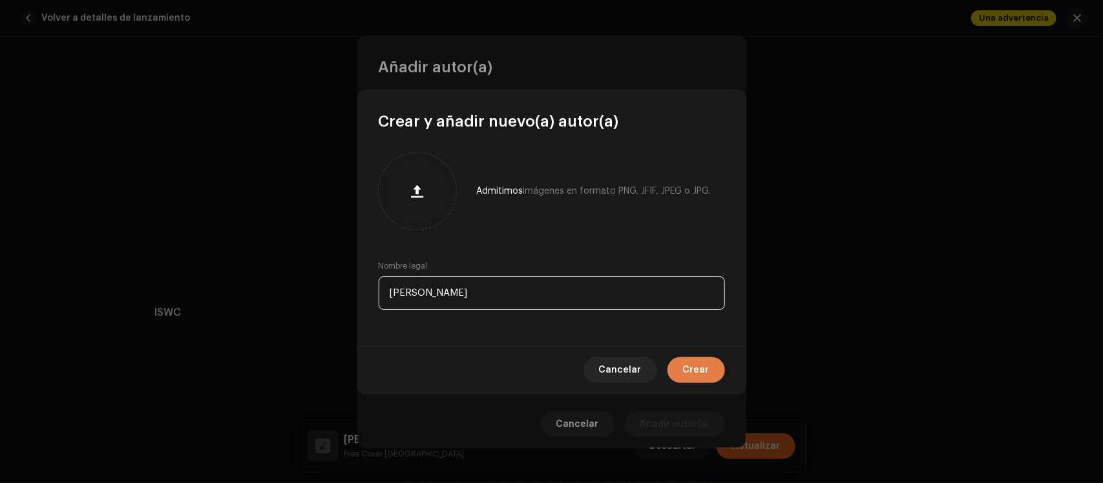
type input "[PERSON_NAME]"
click at [703, 368] on span "Crear" at bounding box center [696, 370] width 26 height 26
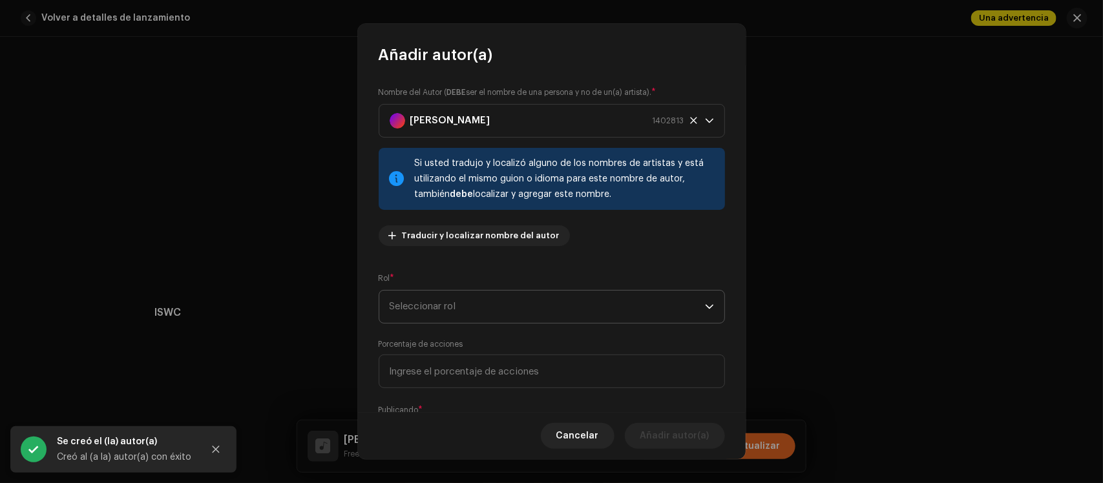
click at [518, 310] on span "Seleccionar rol" at bounding box center [547, 307] width 315 height 32
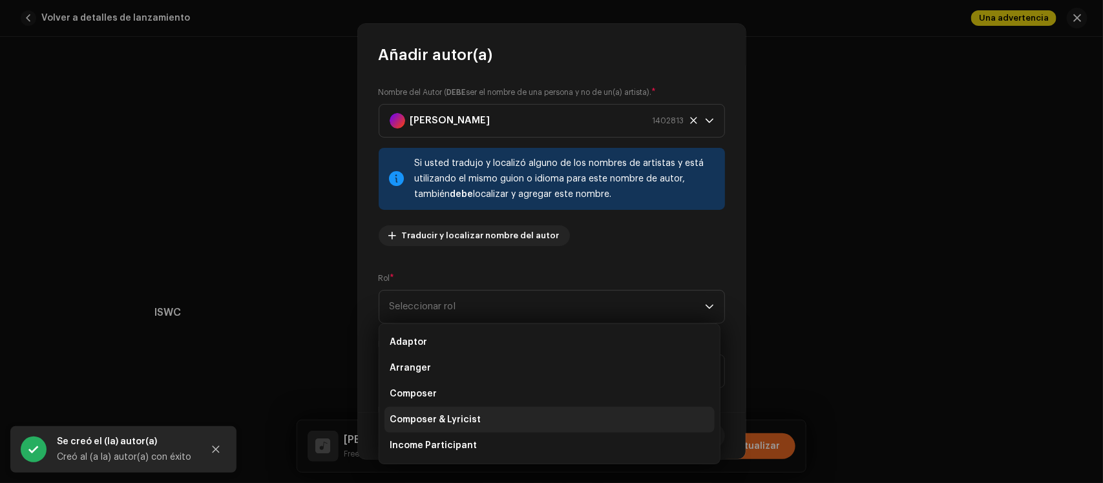
click at [498, 415] on li "Composer & Lyricist" at bounding box center [549, 420] width 330 height 26
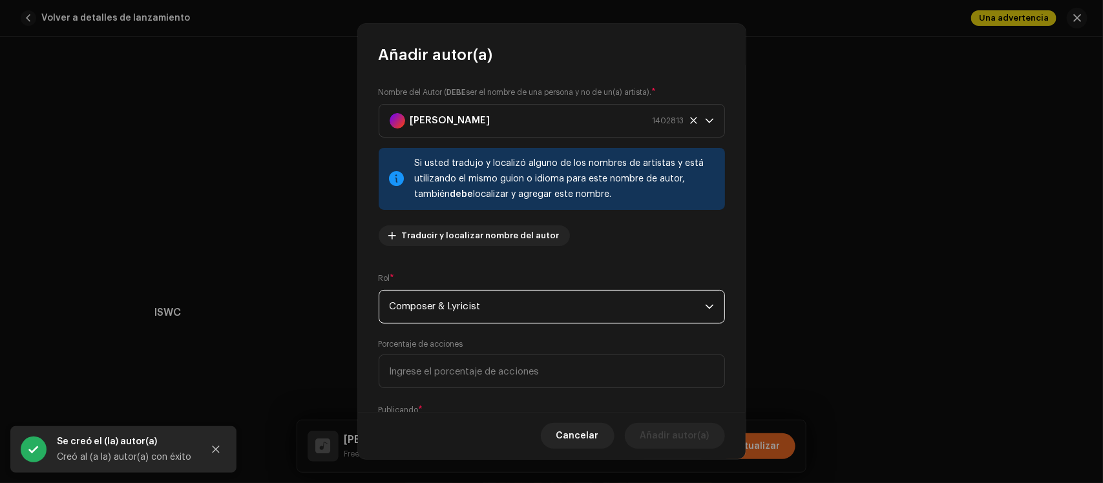
scroll to position [79, 0]
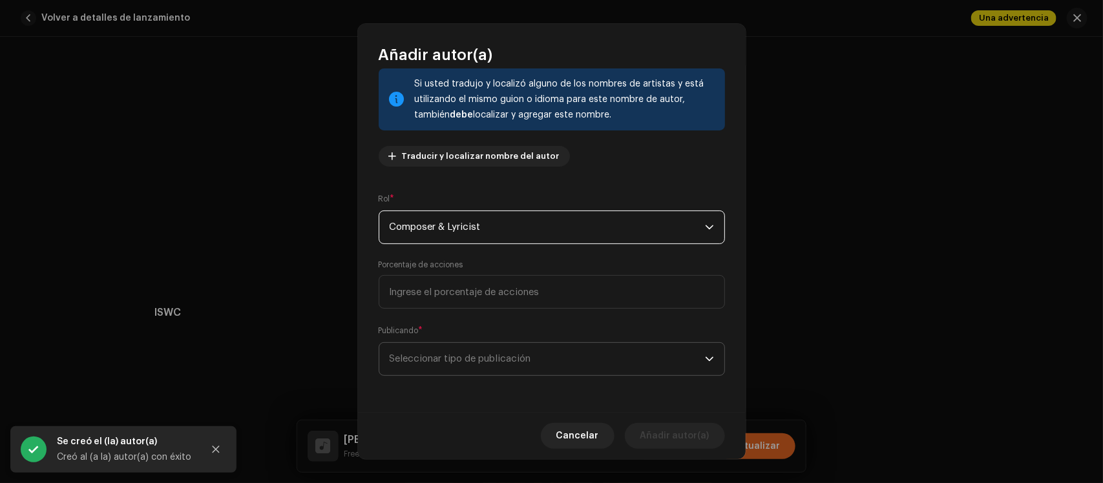
click at [543, 353] on span "Seleccionar tipo de publicación" at bounding box center [547, 359] width 315 height 32
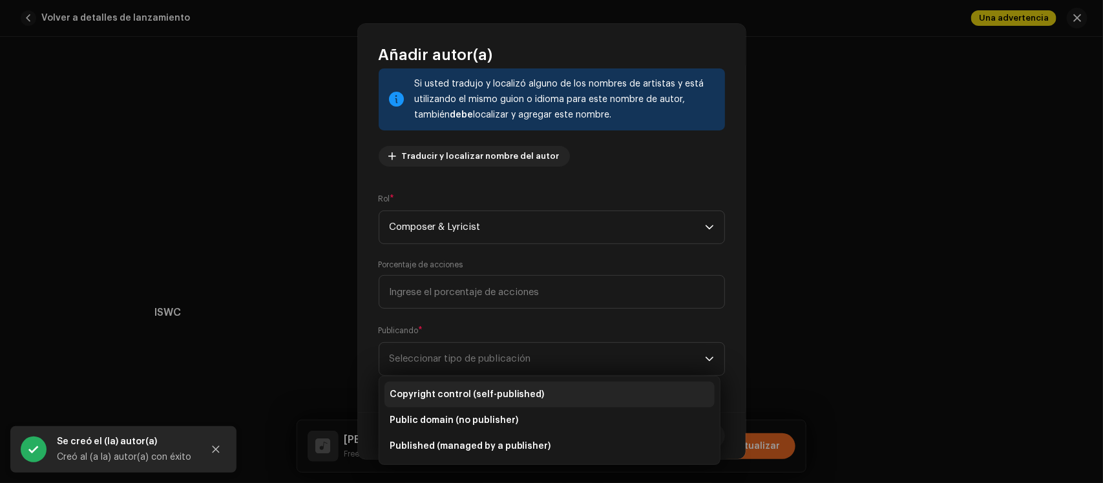
drag, startPoint x: 512, startPoint y: 386, endPoint x: 535, endPoint y: 392, distance: 23.8
click at [512, 388] on li "Copyright control (self-published)" at bounding box center [549, 395] width 330 height 26
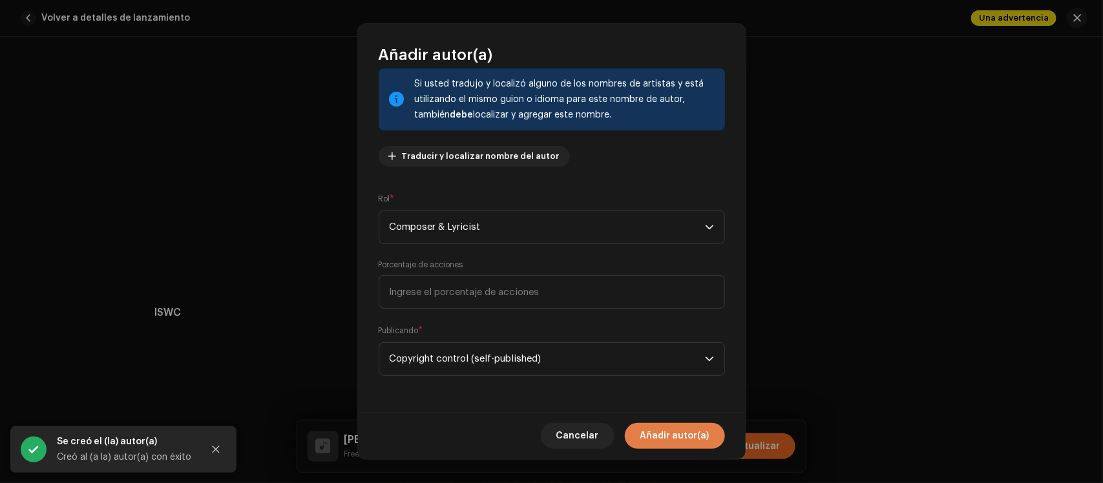
click at [700, 438] on span "Añadir autor(a)" at bounding box center [674, 436] width 69 height 26
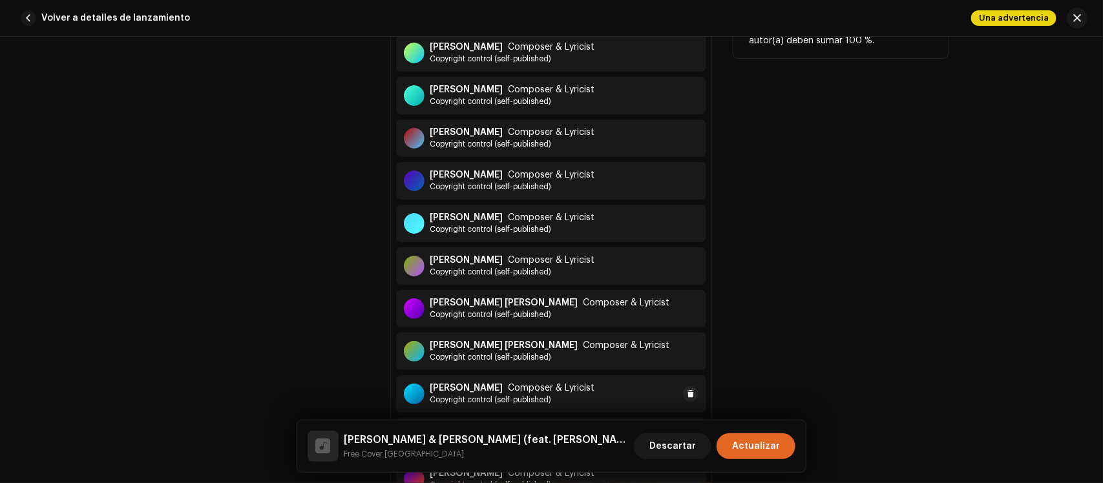
scroll to position [7143, 0]
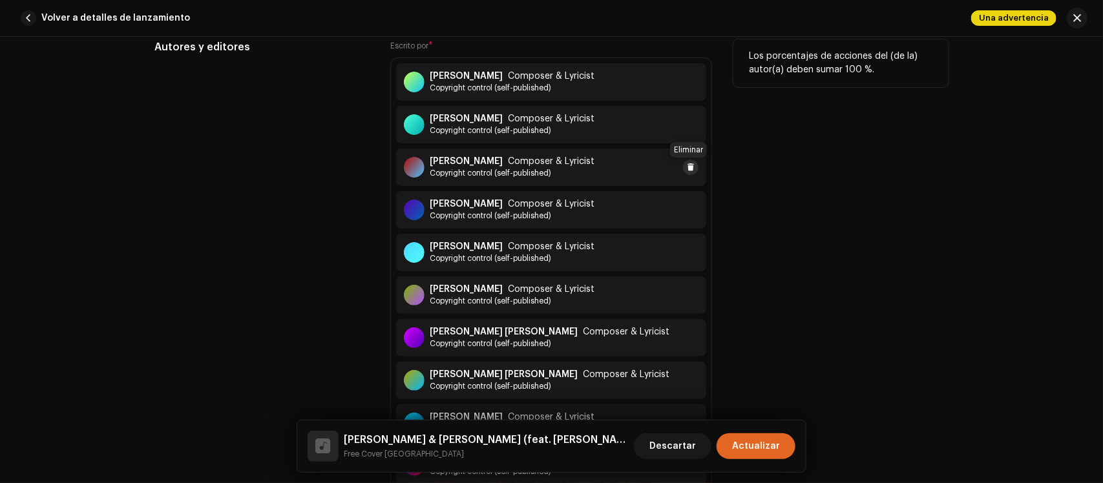
click at [687, 171] on span at bounding box center [691, 167] width 8 height 10
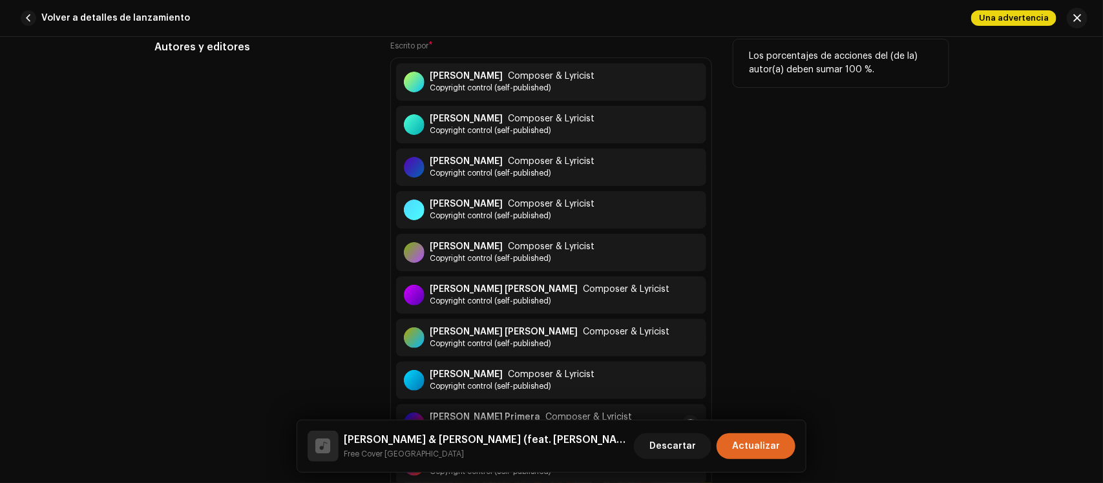
scroll to position [7304, 0]
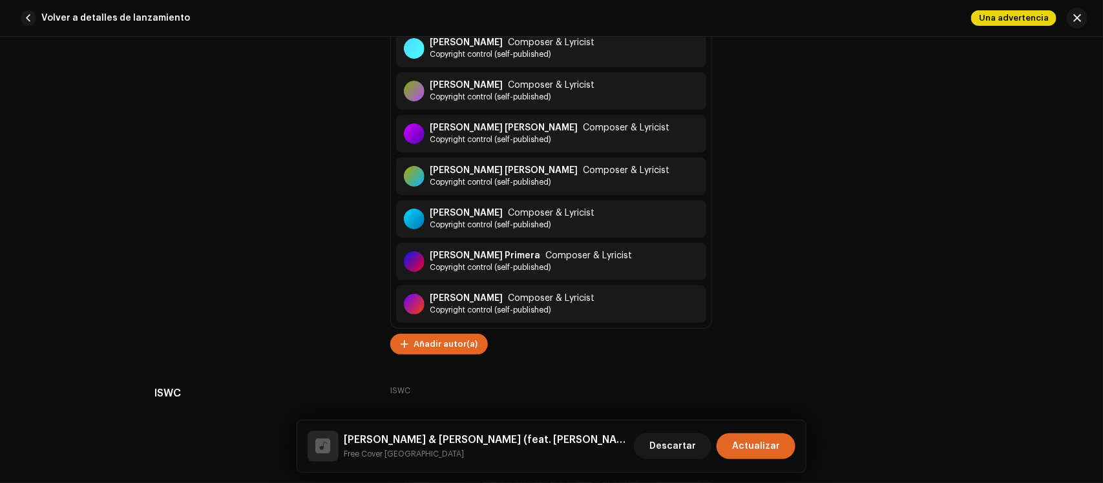
click at [448, 328] on div "[PERSON_NAME] Composer & Lyricist Copyright control (self-published) [PERSON_NA…" at bounding box center [551, 112] width 322 height 433
drag, startPoint x: 447, startPoint y: 328, endPoint x: 449, endPoint y: 353, distance: 24.6
click at [446, 338] on div "Escrito por * [PERSON_NAME] Composer & Lyricist Copyright control (self-publish…" at bounding box center [551, 116] width 322 height 477
click at [459, 350] on span "Añadir autor(a)" at bounding box center [446, 344] width 64 height 26
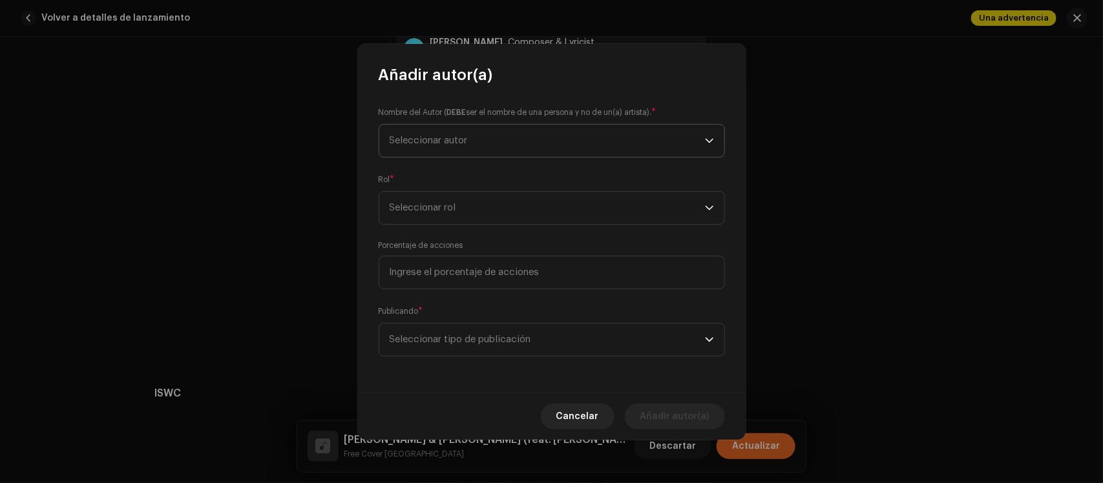
click at [459, 149] on span "Seleccionar autor" at bounding box center [547, 141] width 315 height 32
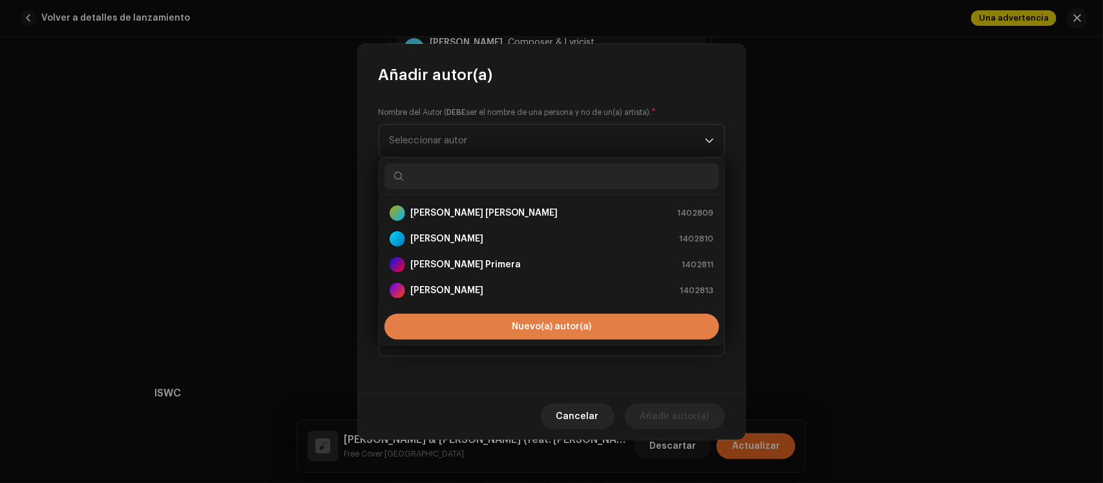
click at [469, 321] on button "Nuevo(a) autor(a)" at bounding box center [551, 327] width 335 height 26
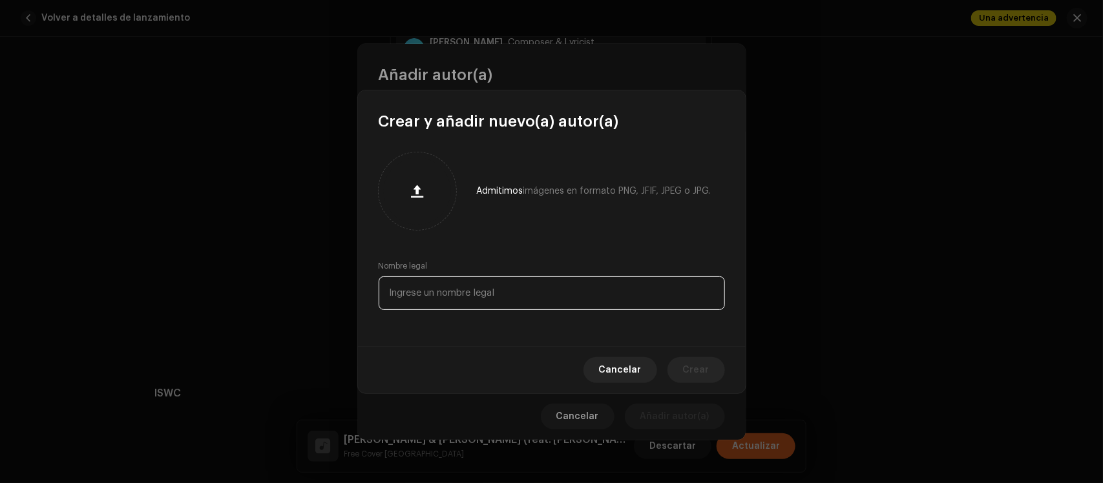
click at [467, 298] on input "text" at bounding box center [552, 294] width 346 height 34
paste input "[PERSON_NAME]"
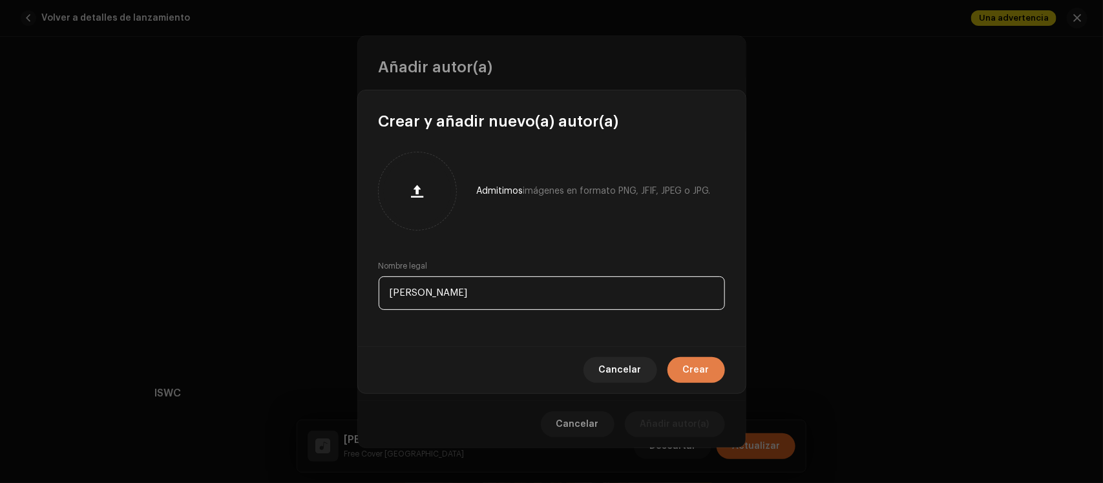
type input "[PERSON_NAME]"
click at [688, 375] on span "Crear" at bounding box center [696, 370] width 26 height 26
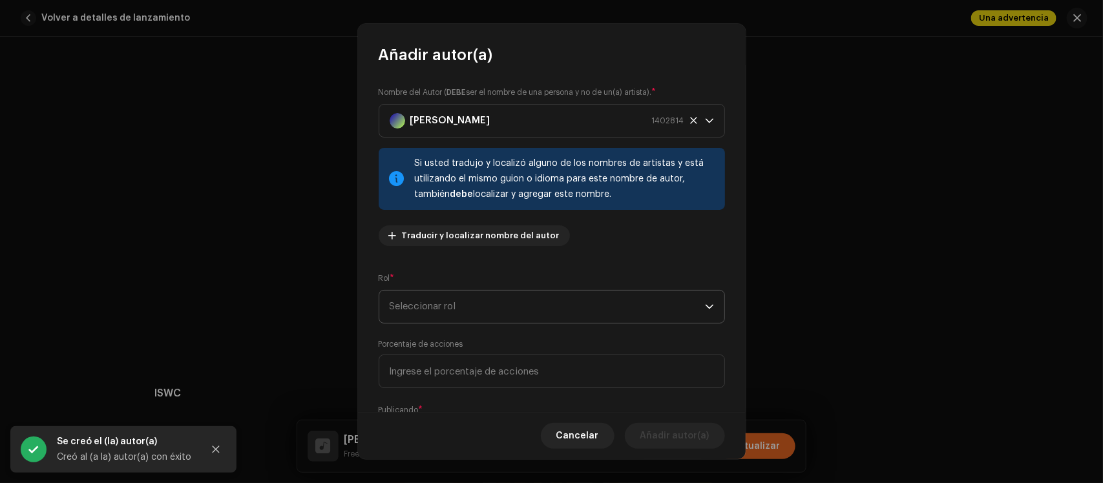
click at [521, 298] on span "Seleccionar rol" at bounding box center [547, 307] width 315 height 32
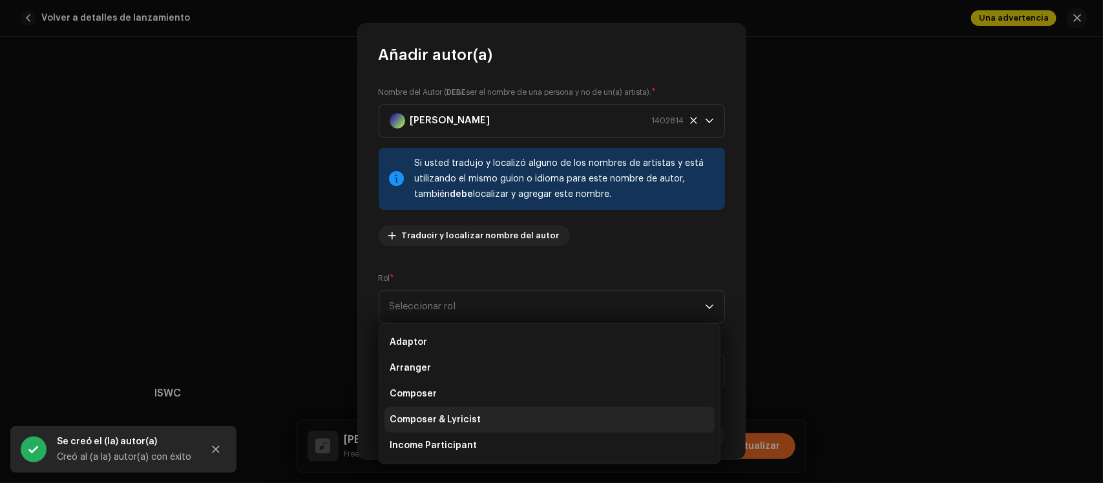
click at [502, 422] on li "Composer & Lyricist" at bounding box center [549, 420] width 330 height 26
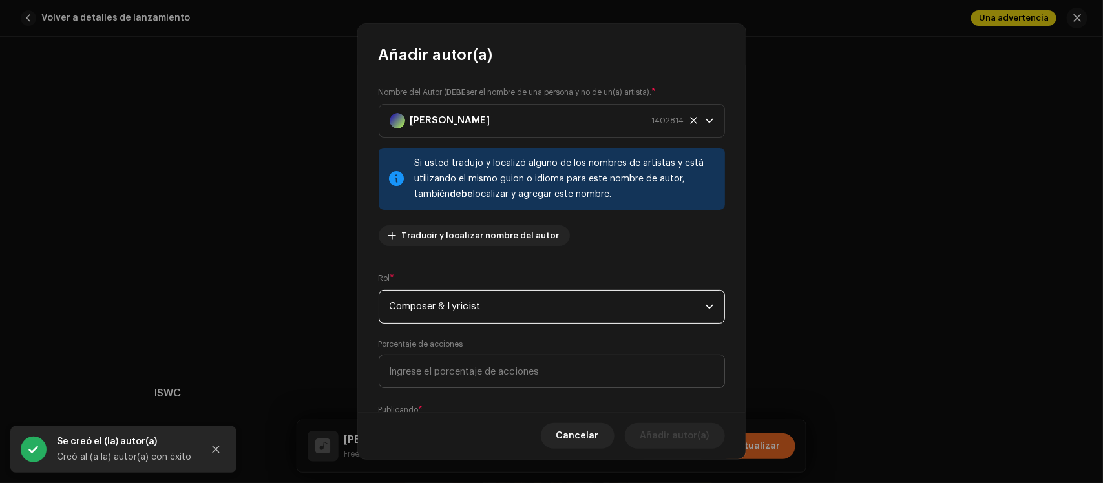
scroll to position [79, 0]
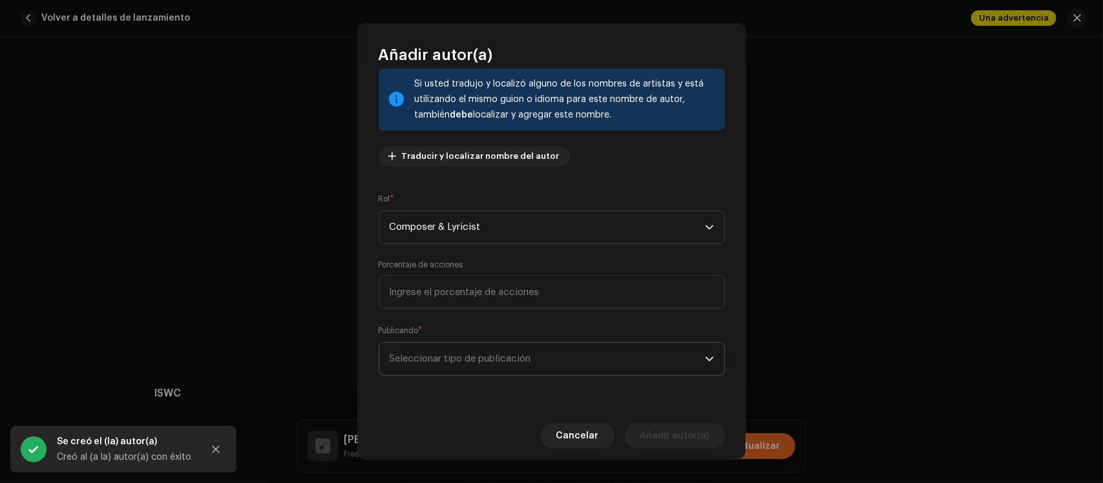
click at [545, 350] on span "Seleccionar tipo de publicación" at bounding box center [547, 359] width 315 height 32
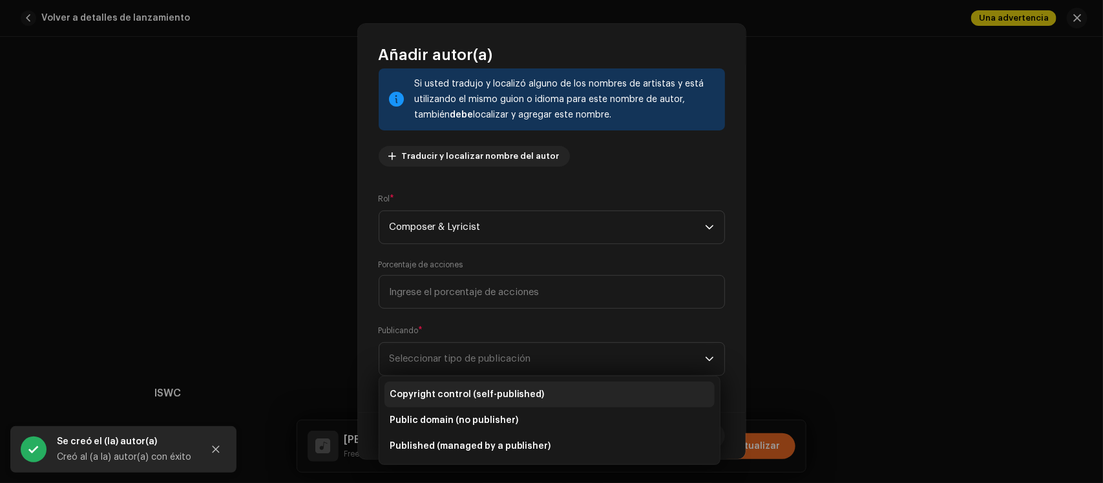
click at [514, 386] on li "Copyright control (self-published)" at bounding box center [549, 395] width 330 height 26
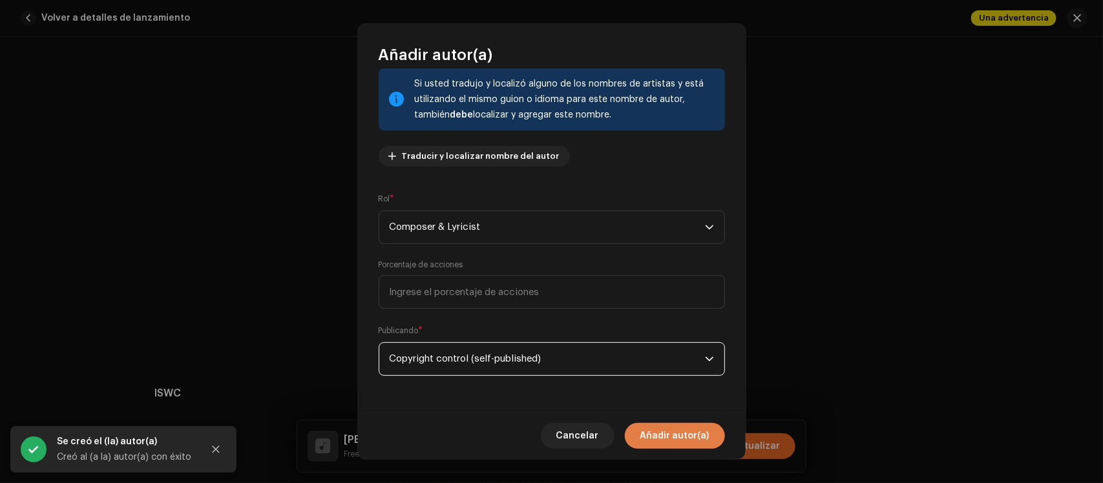
click at [657, 437] on span "Añadir autor(a)" at bounding box center [674, 436] width 69 height 26
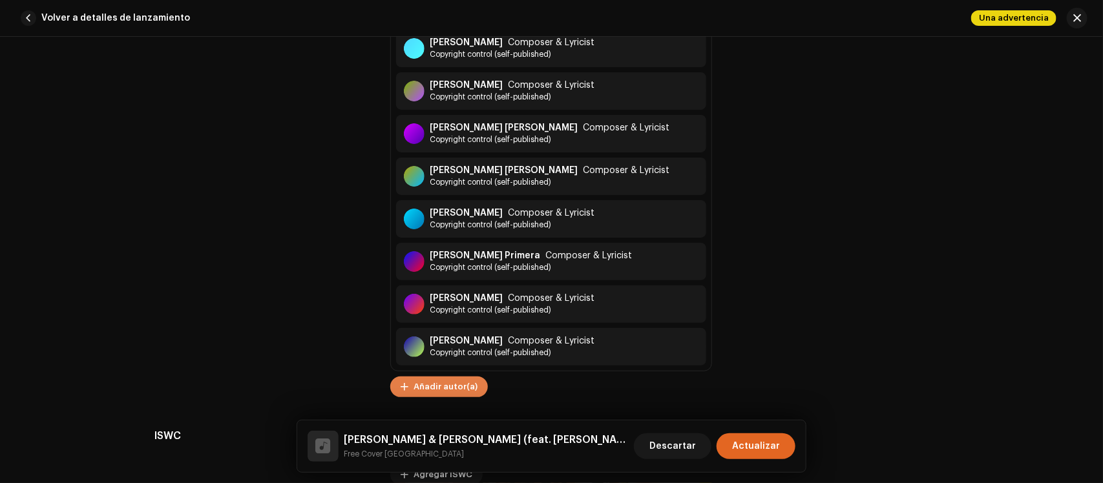
click at [459, 394] on span "Añadir autor(a)" at bounding box center [446, 387] width 64 height 26
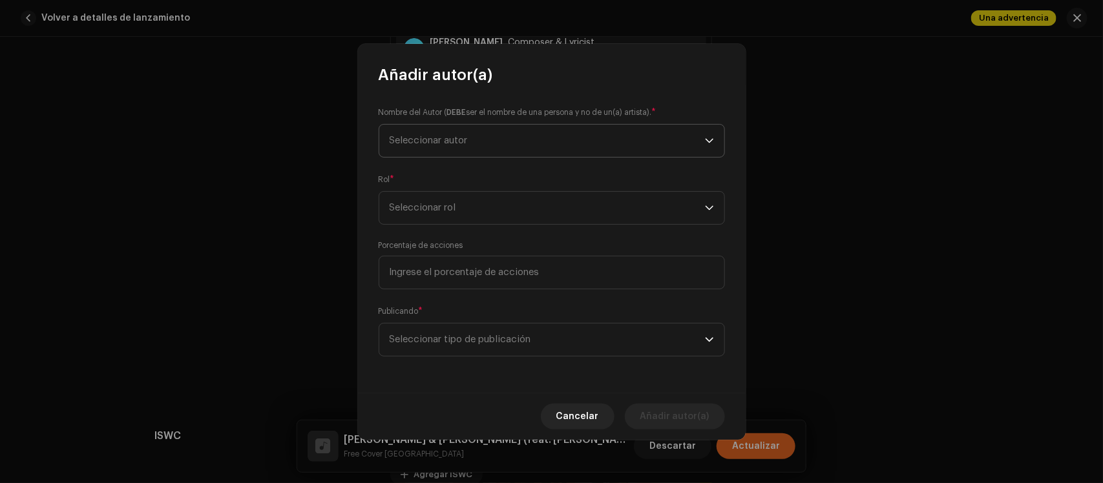
click at [551, 130] on span "Seleccionar autor" at bounding box center [547, 141] width 315 height 32
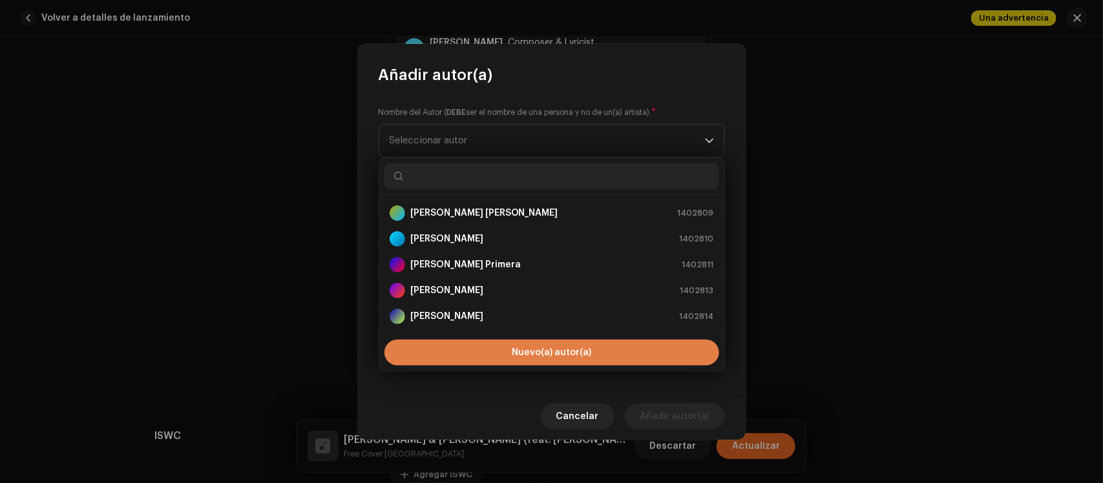
click at [505, 357] on button "Nuevo(a) autor(a)" at bounding box center [551, 353] width 335 height 26
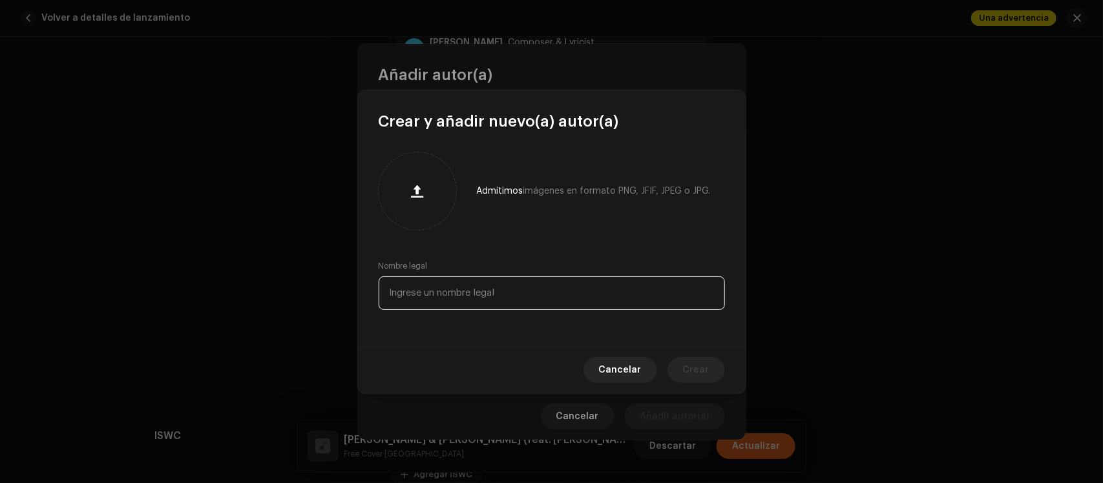
click at [510, 286] on input "text" at bounding box center [552, 294] width 346 height 34
paste input "[PERSON_NAME]"
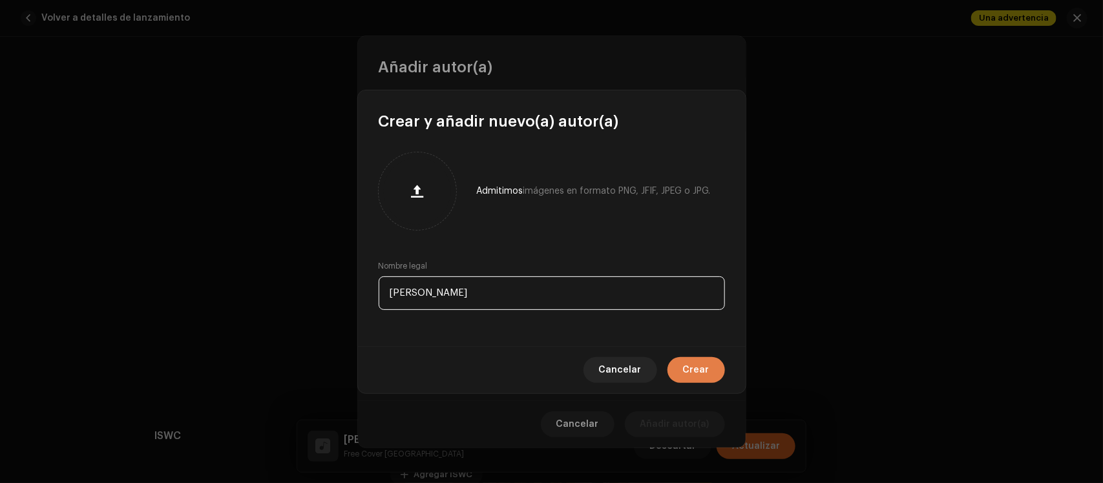
type input "[PERSON_NAME]"
click at [689, 373] on span "Crear" at bounding box center [696, 370] width 26 height 26
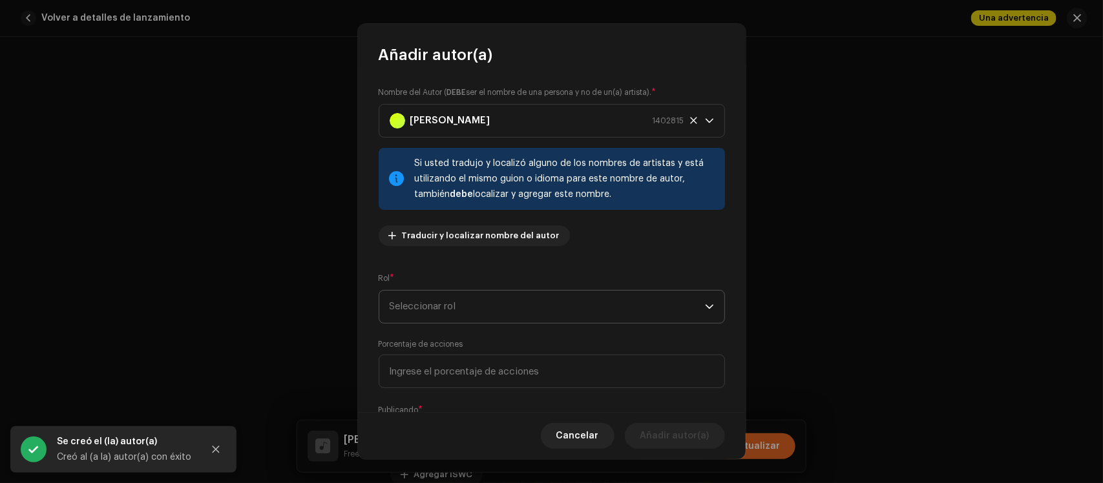
click at [510, 310] on span "Seleccionar rol" at bounding box center [547, 307] width 315 height 32
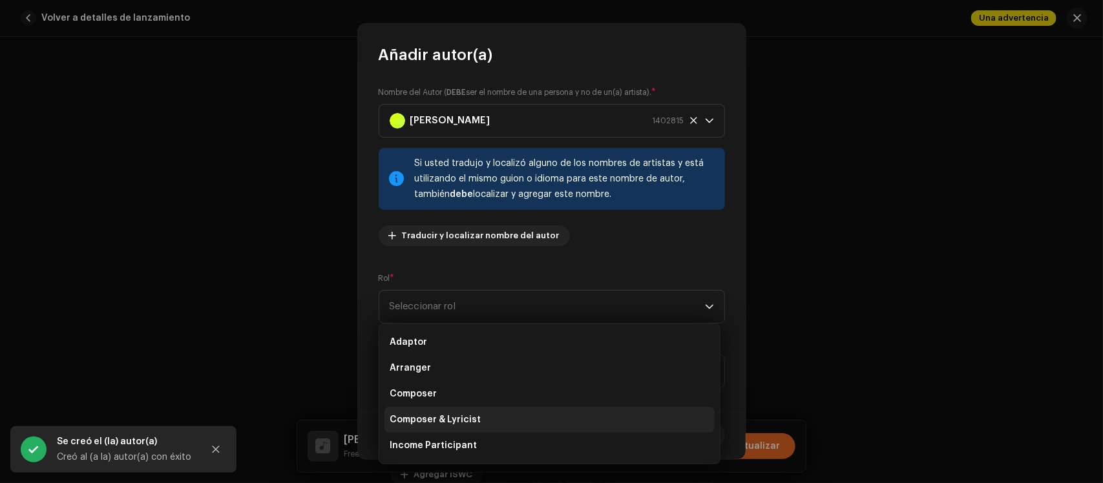
click at [505, 412] on li "Composer & Lyricist" at bounding box center [549, 420] width 330 height 26
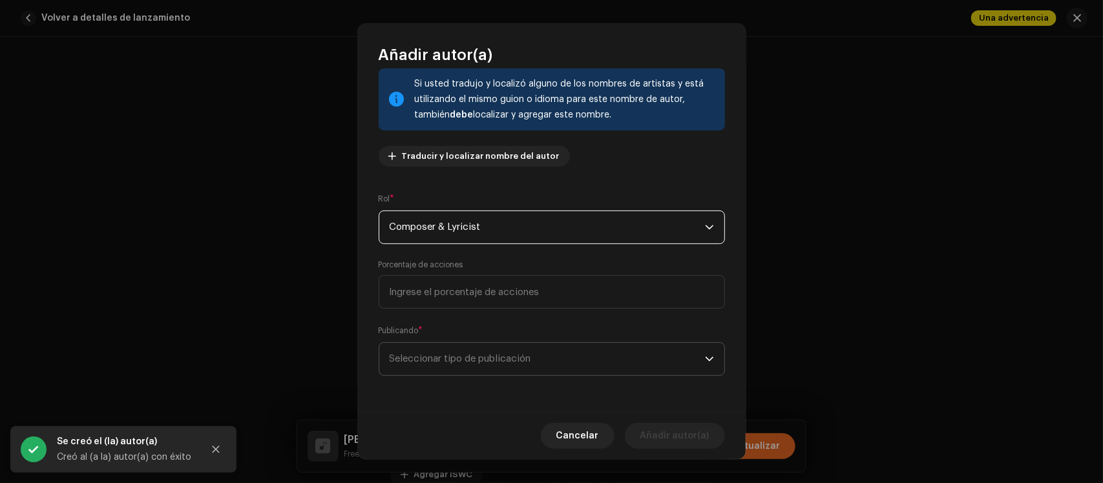
click at [549, 357] on span "Seleccionar tipo de publicación" at bounding box center [547, 359] width 315 height 32
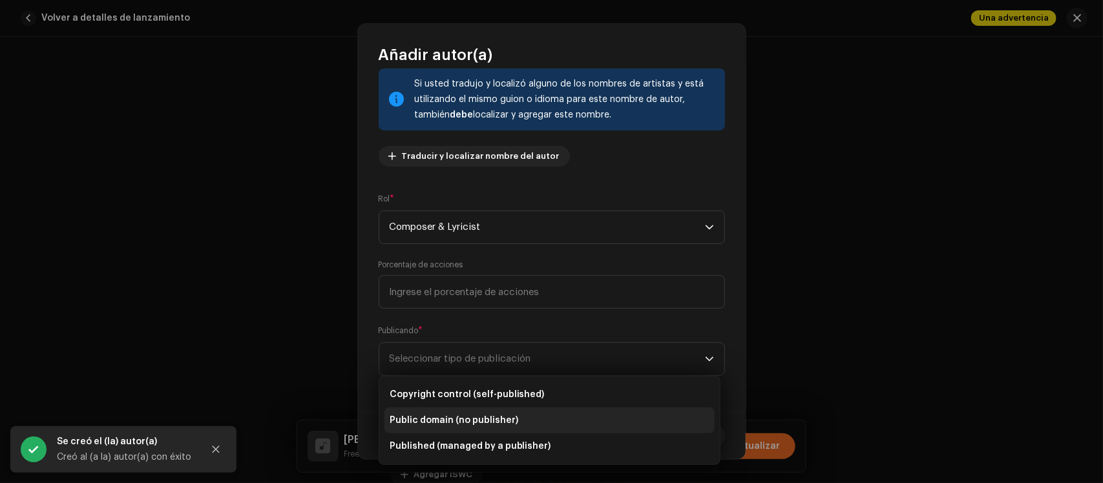
drag, startPoint x: 525, startPoint y: 392, endPoint x: 553, endPoint y: 414, distance: 35.9
click at [525, 392] on span "Copyright control (self-published)" at bounding box center [467, 394] width 155 height 13
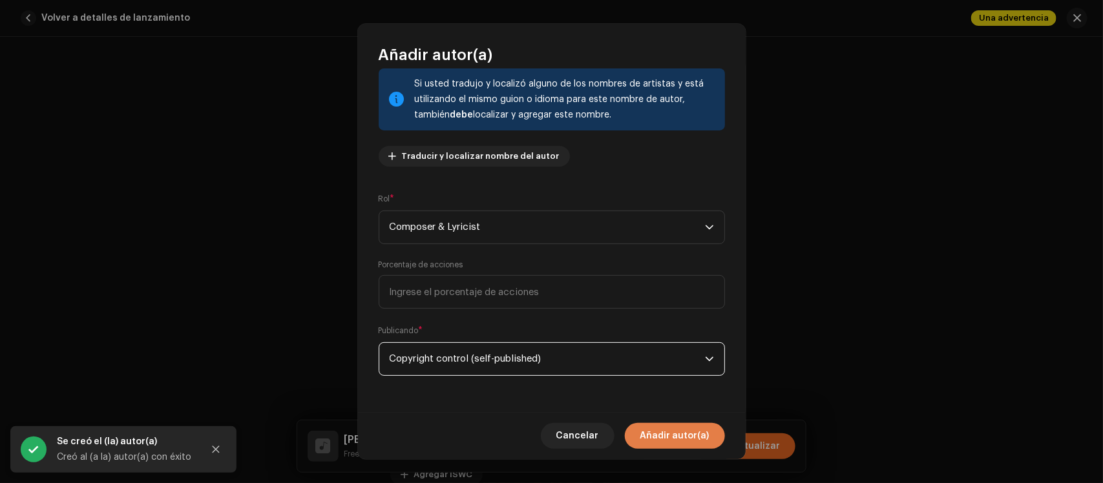
click at [653, 431] on span "Añadir autor(a)" at bounding box center [674, 436] width 69 height 26
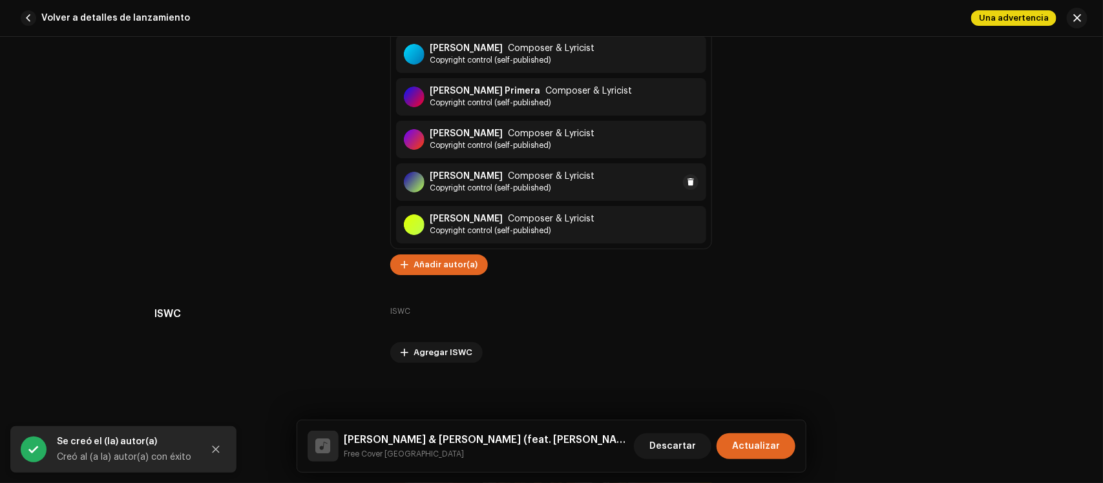
scroll to position [7474, 0]
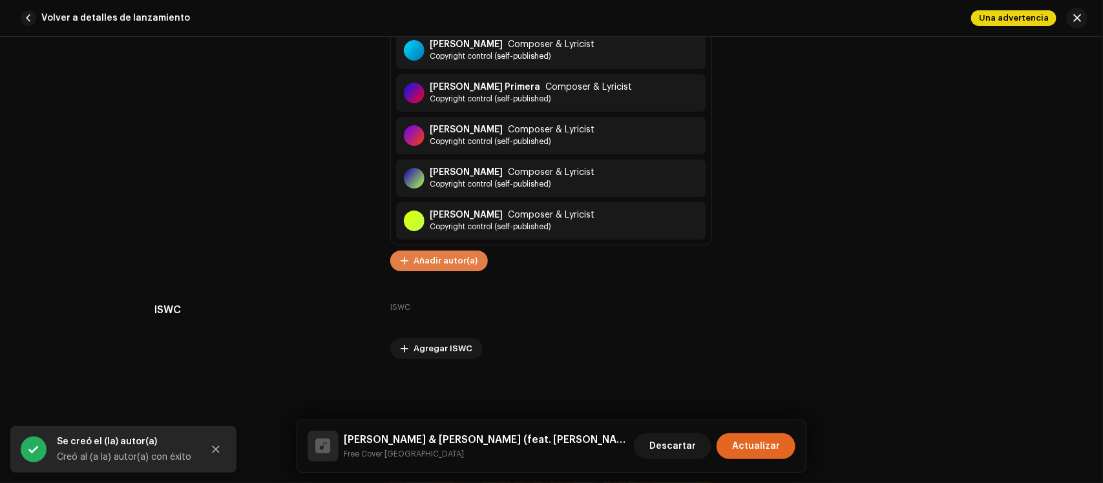
click at [470, 260] on span "Añadir autor(a)" at bounding box center [446, 261] width 64 height 26
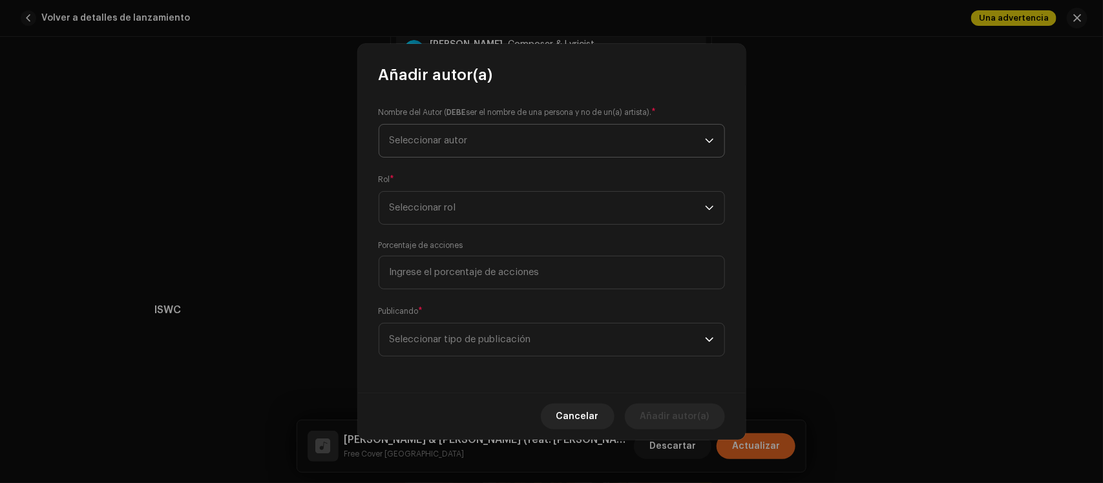
click at [441, 143] on span "Seleccionar autor" at bounding box center [429, 141] width 78 height 10
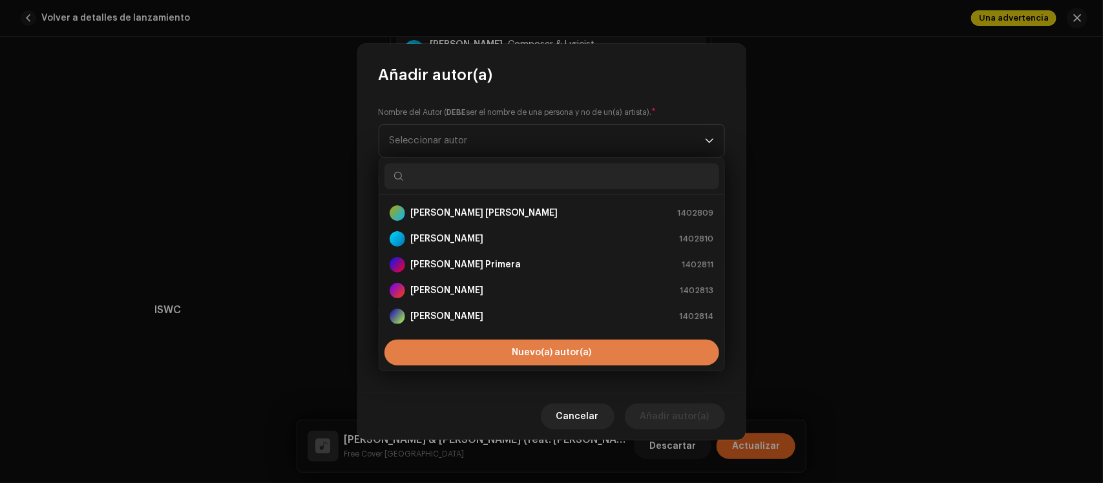
click at [454, 353] on button "Nuevo(a) autor(a)" at bounding box center [551, 353] width 335 height 26
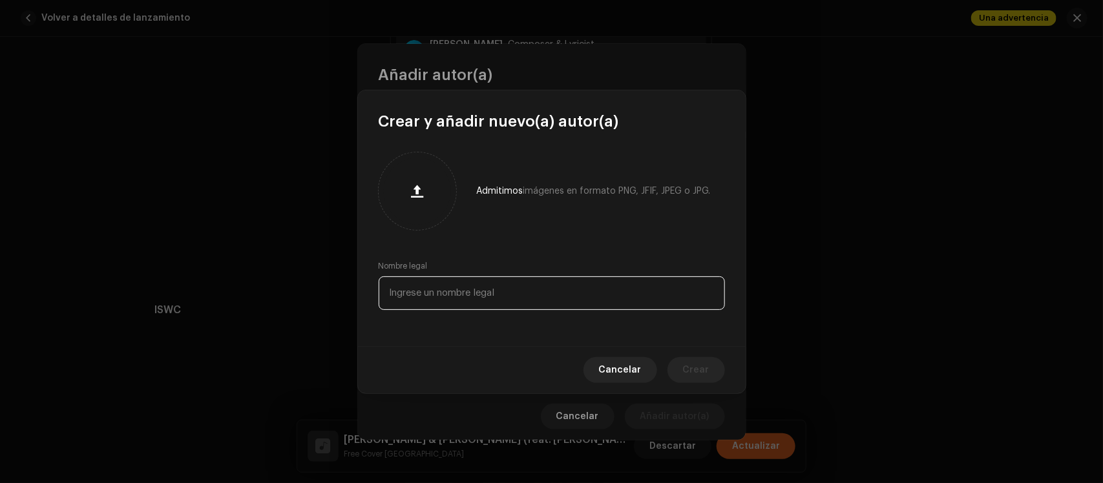
click at [445, 299] on input "text" at bounding box center [552, 294] width 346 height 34
paste input "[PERSON_NAME] ([PERSON_NAME]"
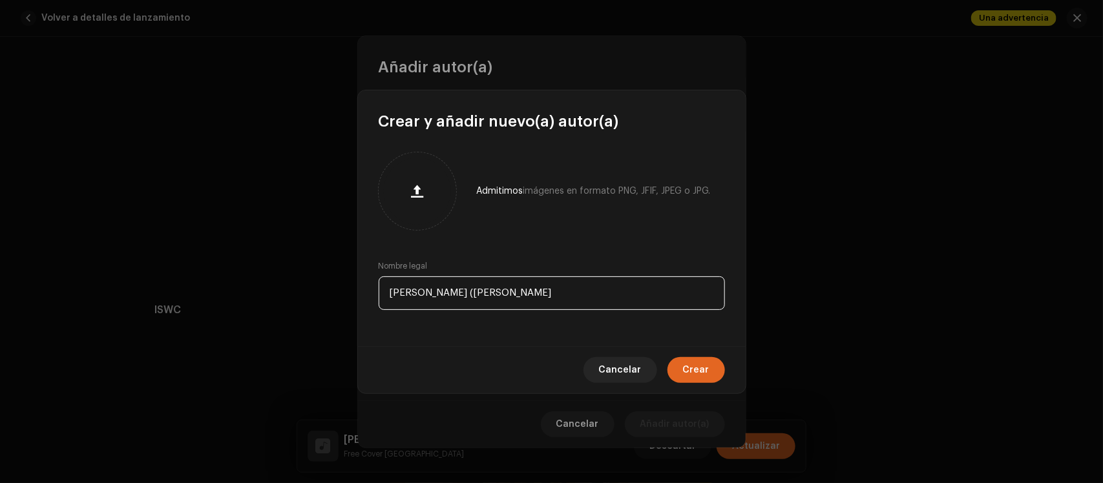
drag, startPoint x: 450, startPoint y: 291, endPoint x: 417, endPoint y: 286, distance: 33.5
click at [417, 286] on input "[PERSON_NAME] ([PERSON_NAME]" at bounding box center [552, 294] width 346 height 34
type input "[PERSON_NAME]"
click at [690, 364] on span "Crear" at bounding box center [696, 370] width 26 height 26
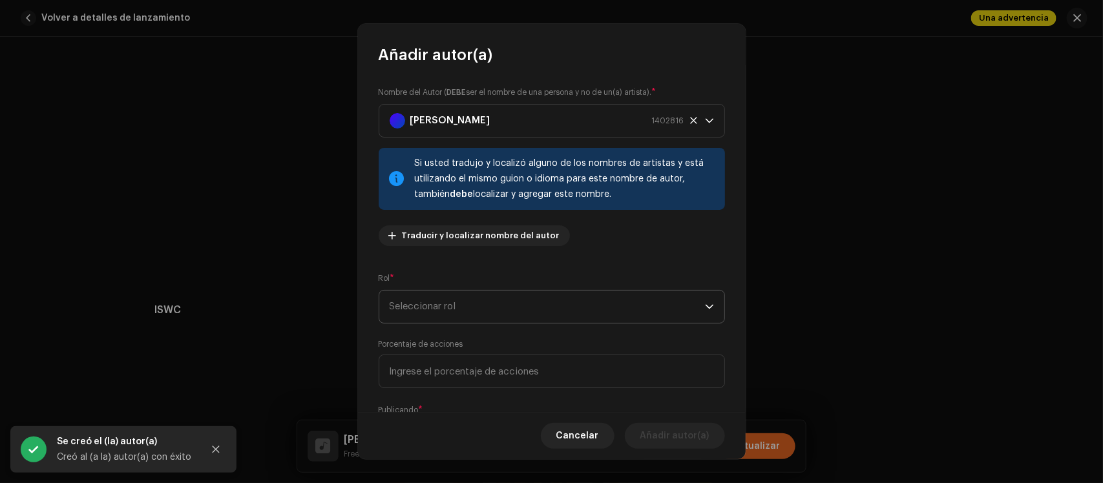
click at [512, 294] on span "Seleccionar rol" at bounding box center [547, 307] width 315 height 32
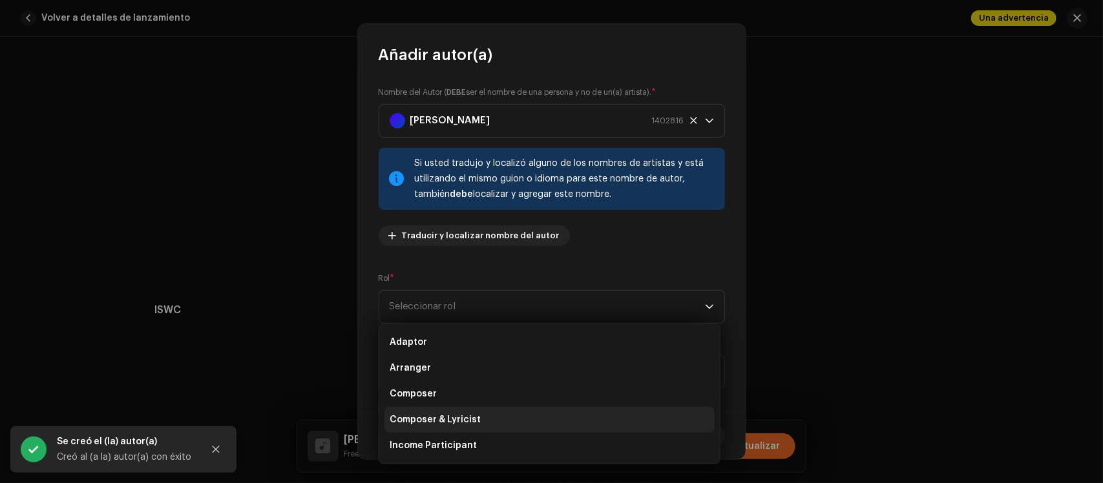
click at [479, 410] on li "Composer & Lyricist" at bounding box center [549, 420] width 330 height 26
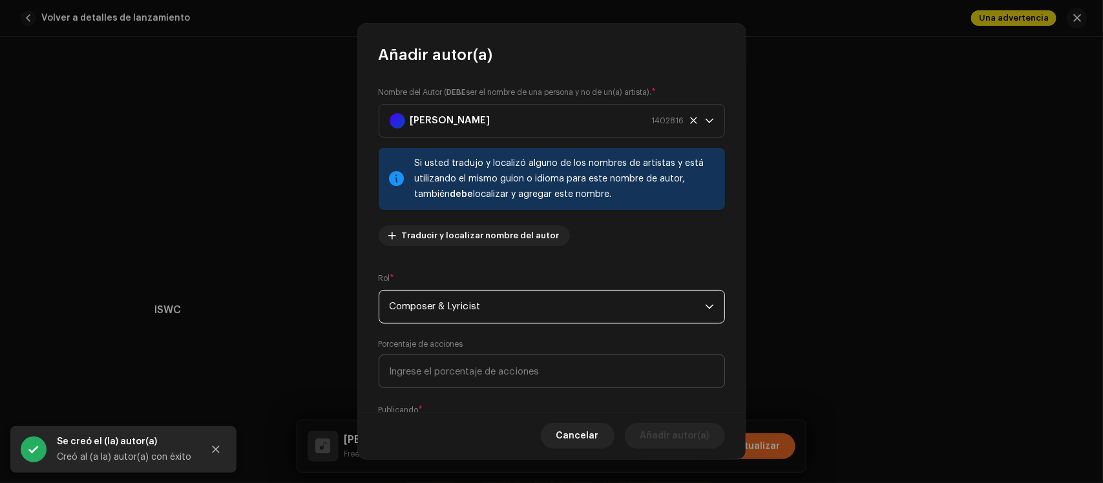
scroll to position [79, 0]
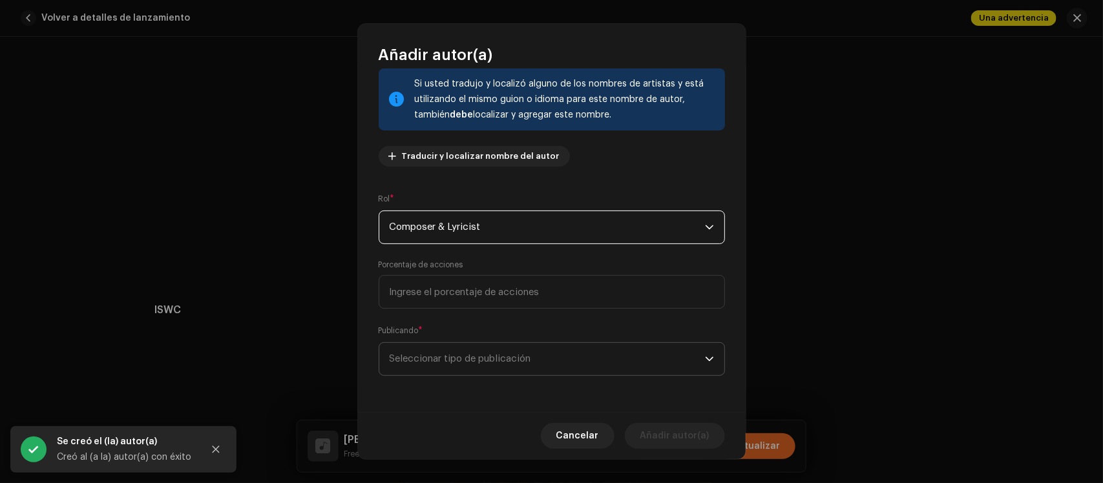
click at [538, 357] on span "Seleccionar tipo de publicación" at bounding box center [547, 359] width 315 height 32
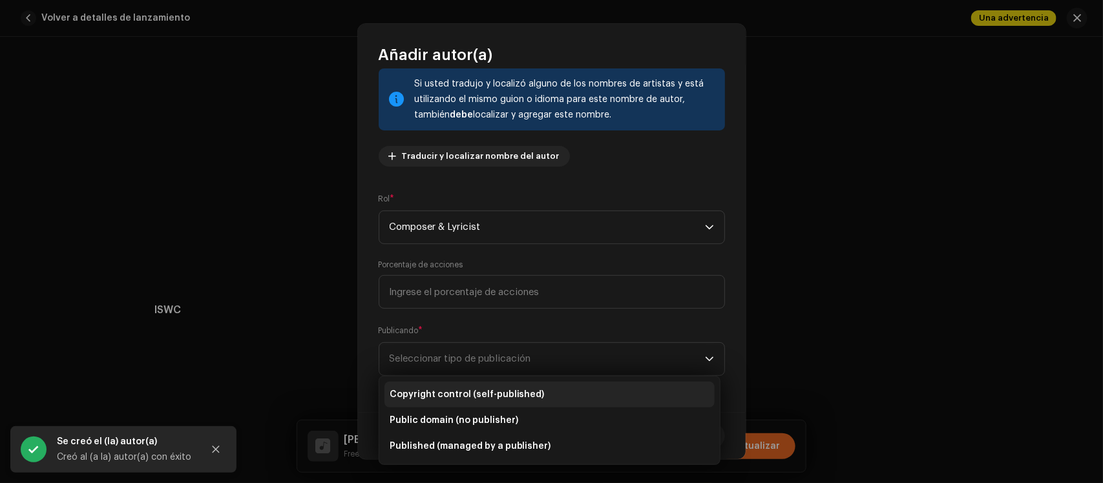
click at [521, 390] on span "Copyright control (self-published)" at bounding box center [467, 394] width 155 height 13
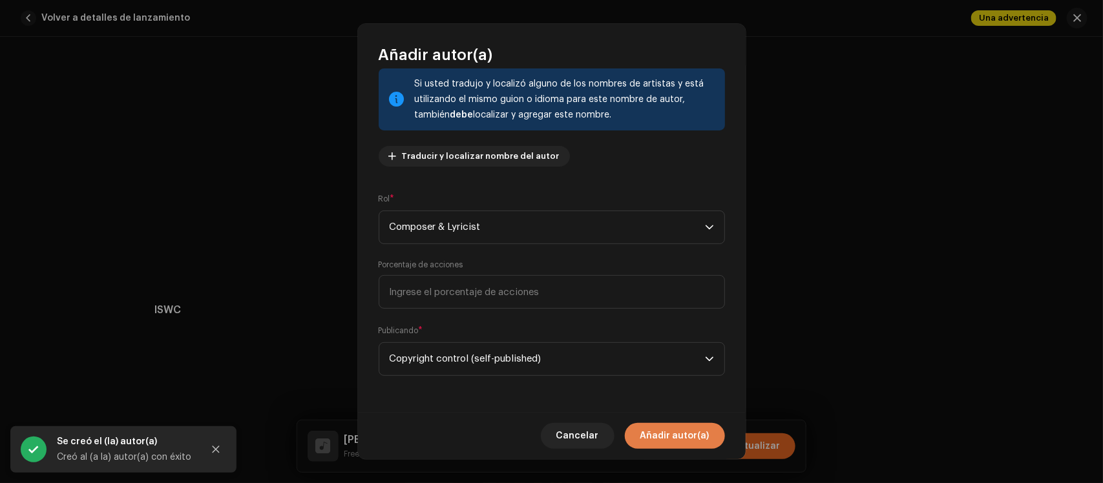
click at [664, 436] on span "Añadir autor(a)" at bounding box center [674, 436] width 69 height 26
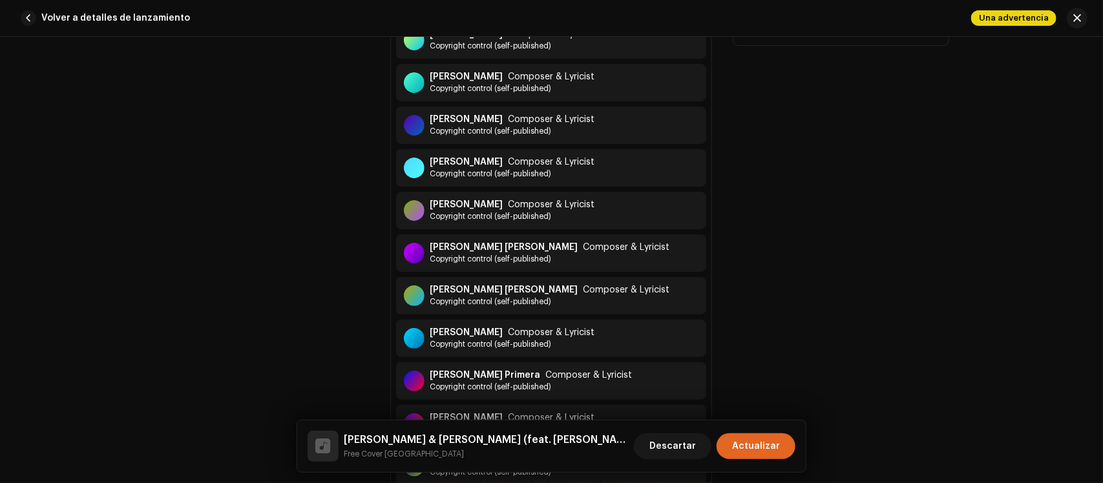
scroll to position [7151, 0]
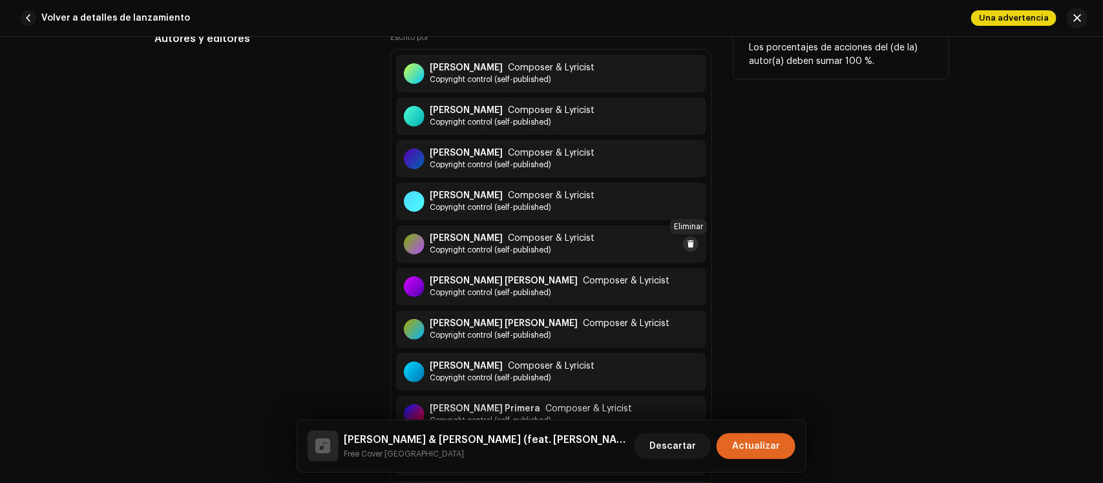
click at [687, 246] on span at bounding box center [691, 244] width 8 height 10
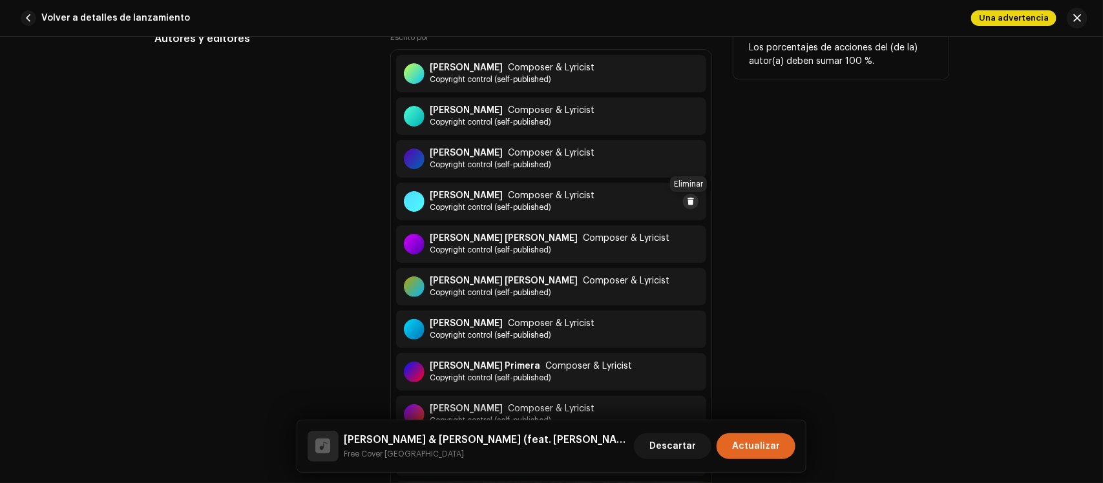
click at [687, 204] on span at bounding box center [691, 201] width 8 height 10
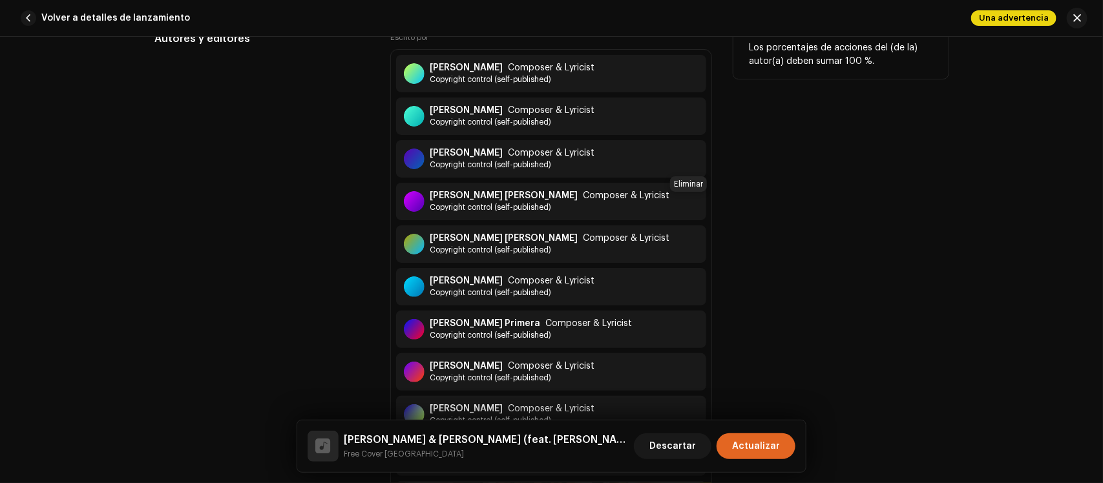
click at [710, 204] on span at bounding box center [714, 201] width 8 height 10
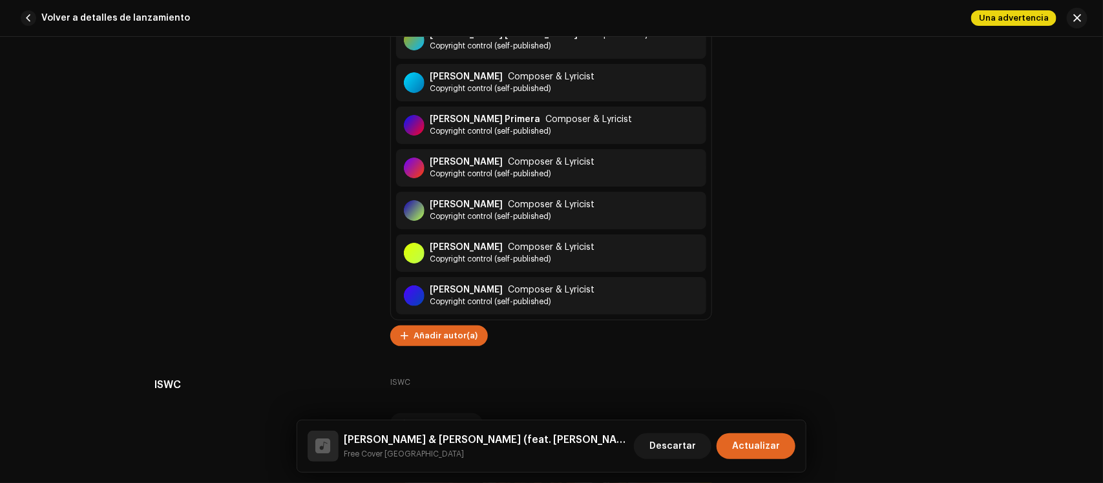
scroll to position [7389, 0]
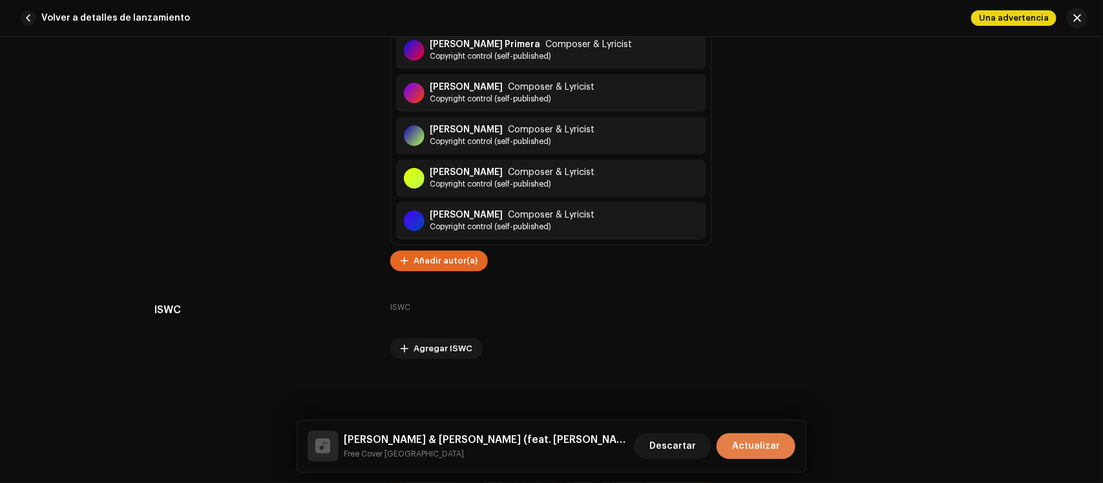
click at [749, 441] on span "Actualizar" at bounding box center [756, 447] width 48 height 26
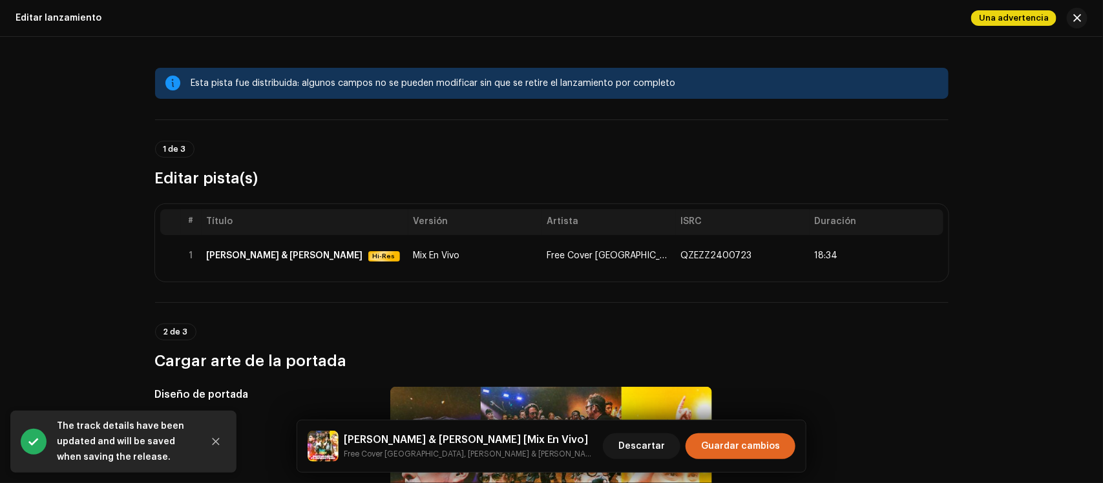
click at [749, 441] on span "Guardar cambios" at bounding box center [740, 447] width 79 height 26
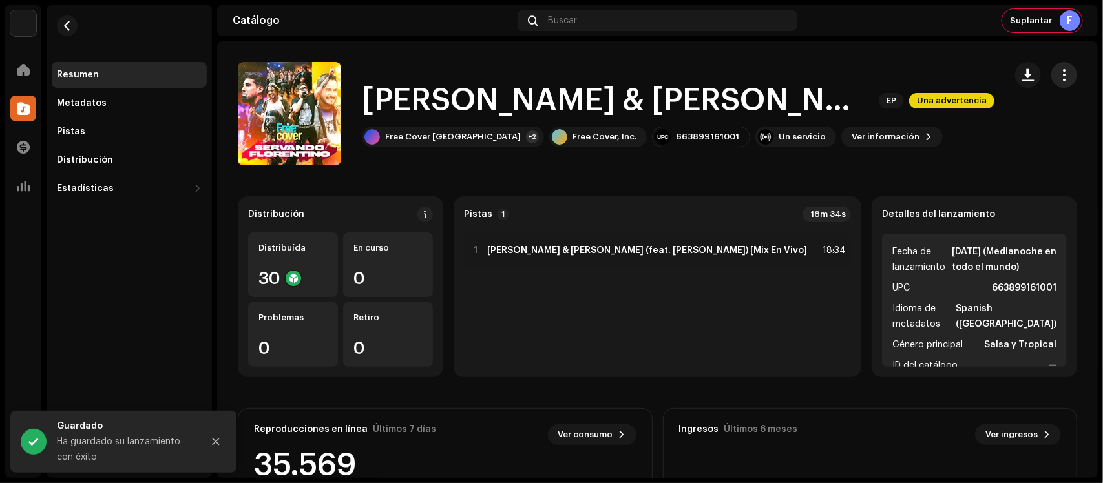
click at [1058, 76] on span "button" at bounding box center [1064, 75] width 12 height 10
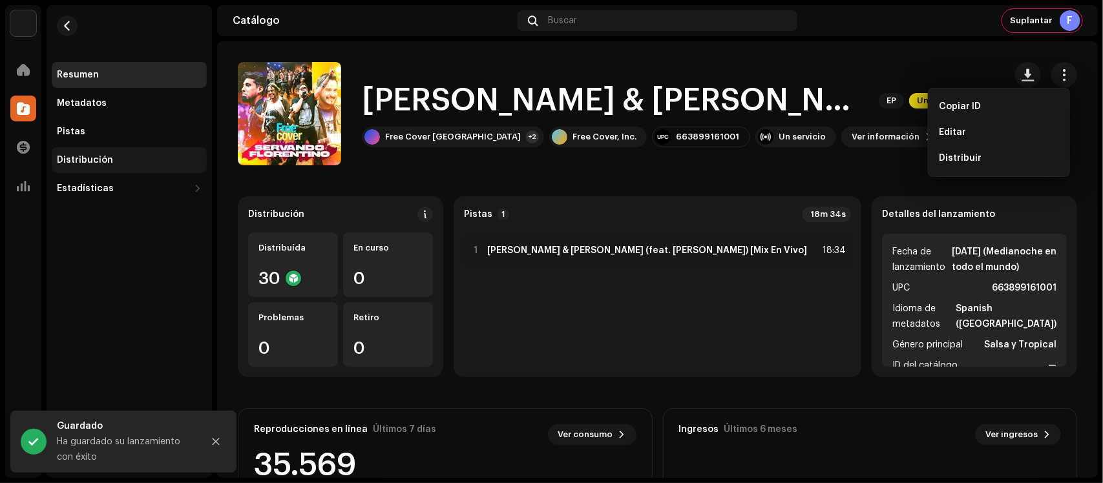
click at [136, 162] on div "Distribución" at bounding box center [129, 160] width 145 height 10
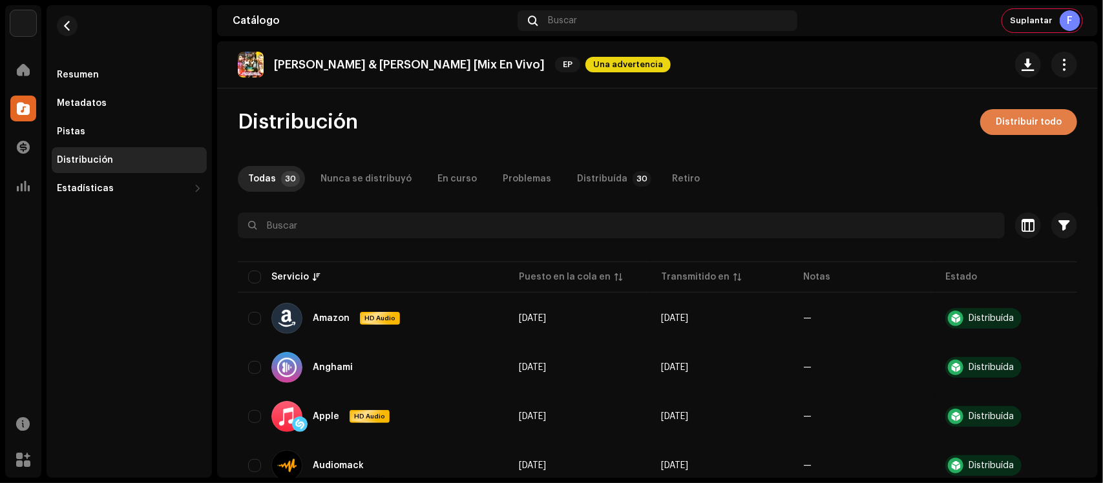
click at [1012, 115] on span "Distribuir todo" at bounding box center [1029, 122] width 66 height 26
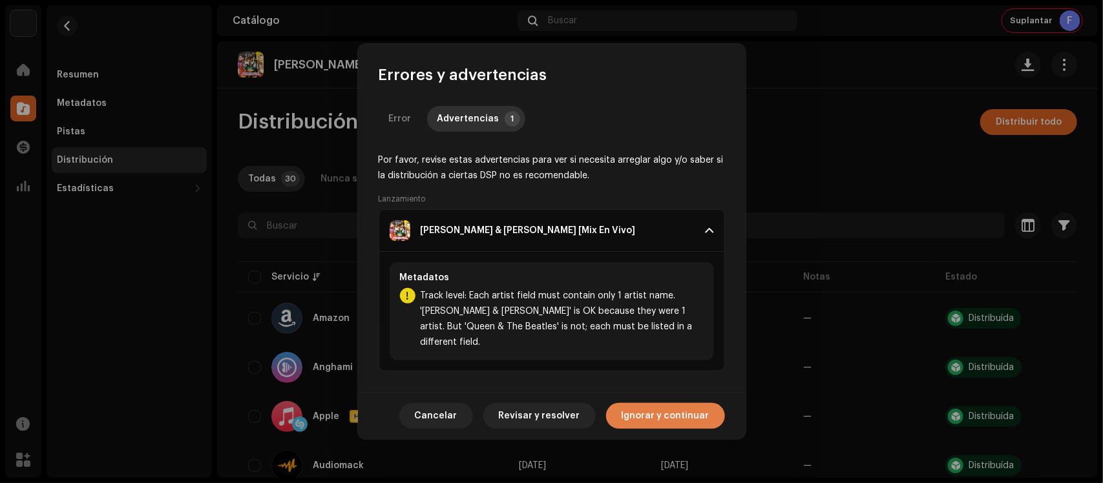
click at [656, 406] on span "Ignorar y continuar" at bounding box center [666, 416] width 88 height 26
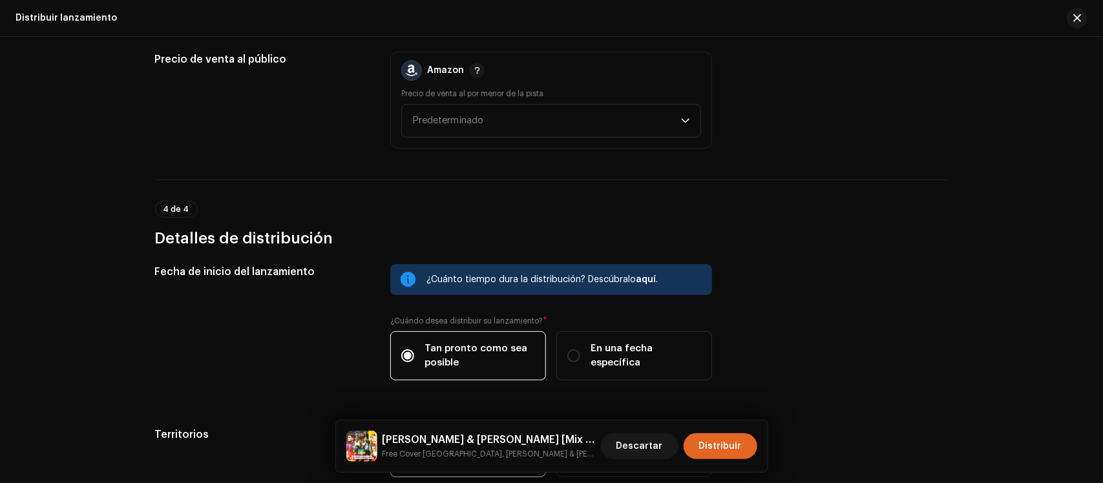
scroll to position [2022, 0]
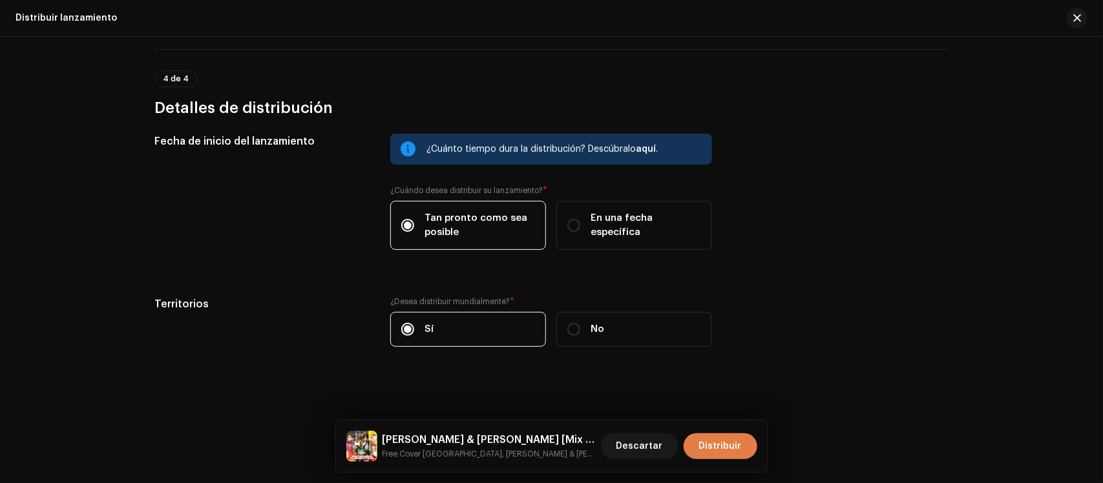
click at [687, 438] on button "Distribuir" at bounding box center [721, 447] width 74 height 26
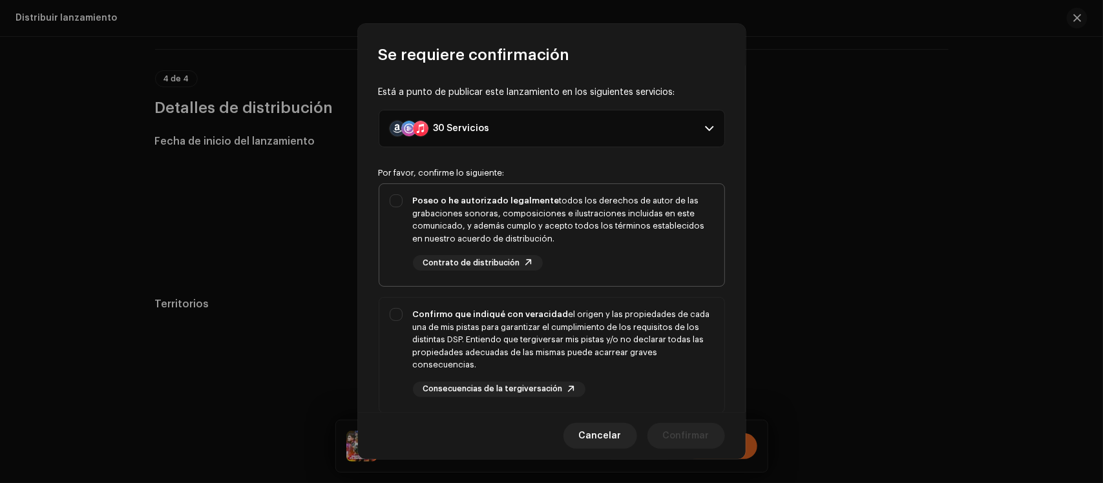
click at [638, 278] on div "Poseo o he autorizado legalmente todos los derechos de autor de las grabaciones…" at bounding box center [551, 232] width 345 height 97
checkbox input "true"
click at [625, 379] on div "Confirmo que indiqué con veracidad el origen y las propiedades de cada una de m…" at bounding box center [563, 352] width 301 height 89
checkbox input "true"
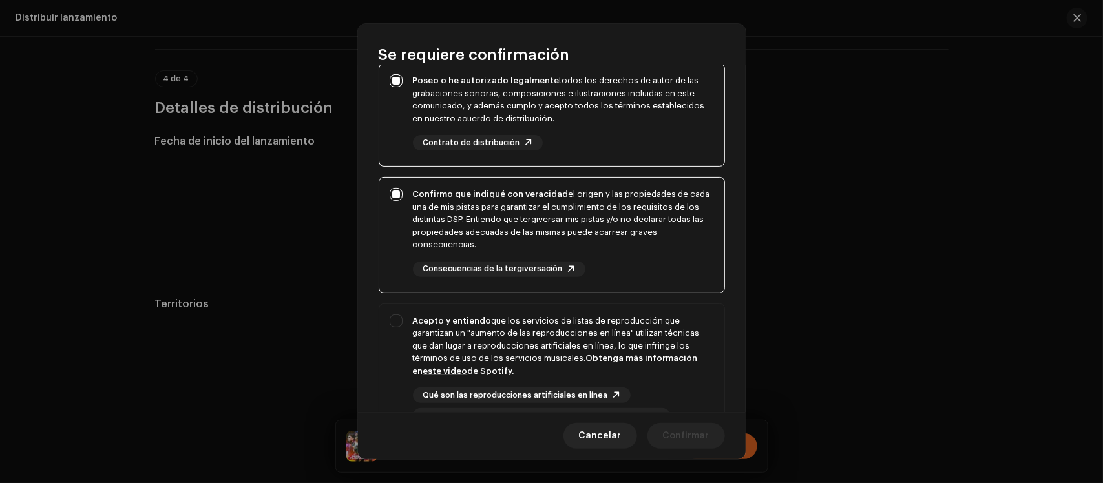
scroll to position [253, 0]
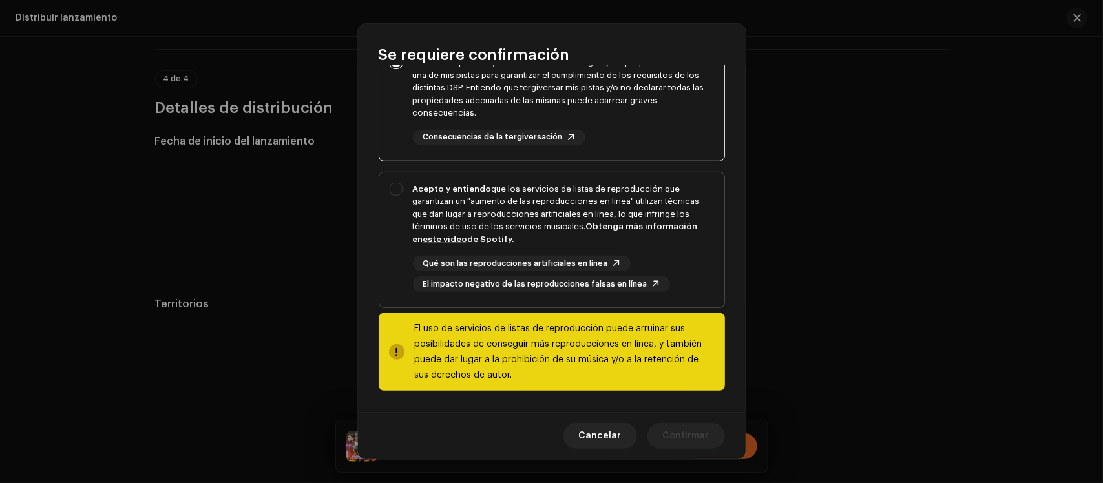
click at [673, 263] on div "Qué son las reproducciones artificiales en línea El impacto negativo de las rep…" at bounding box center [563, 274] width 301 height 36
checkbox input "true"
click at [673, 437] on span "Confirmar" at bounding box center [686, 436] width 47 height 26
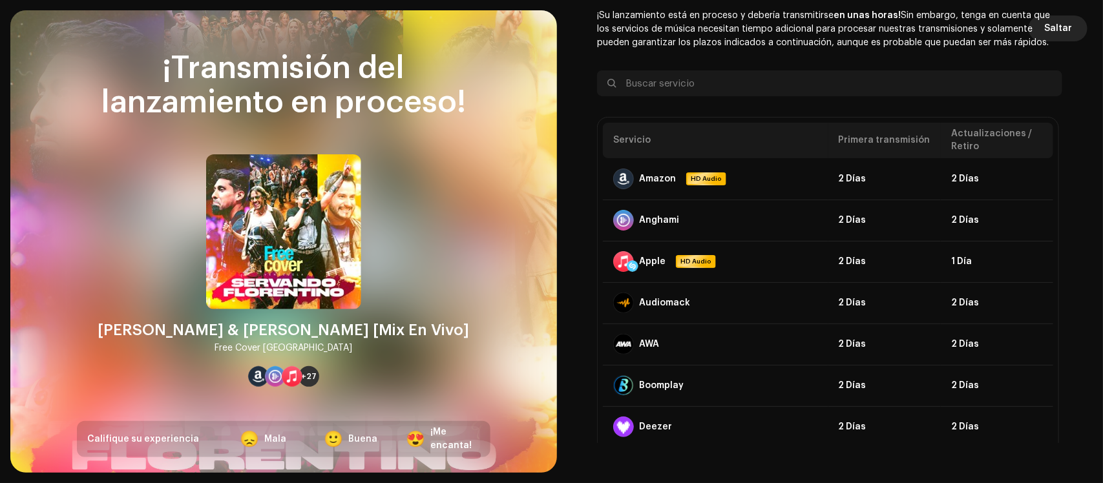
click at [1064, 17] on span "Saltar" at bounding box center [1058, 29] width 28 height 26
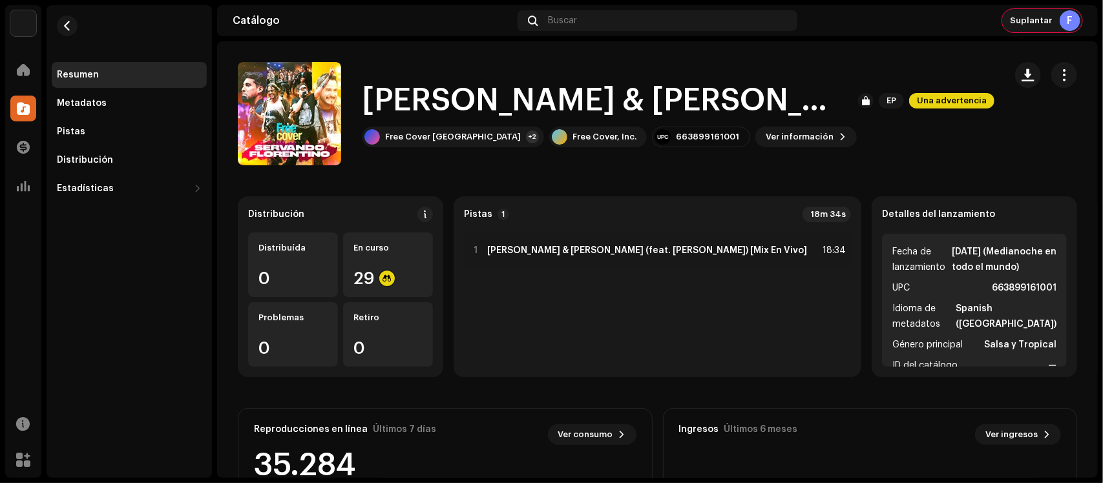
click at [1039, 11] on div "Suplantar F" at bounding box center [1042, 20] width 80 height 23
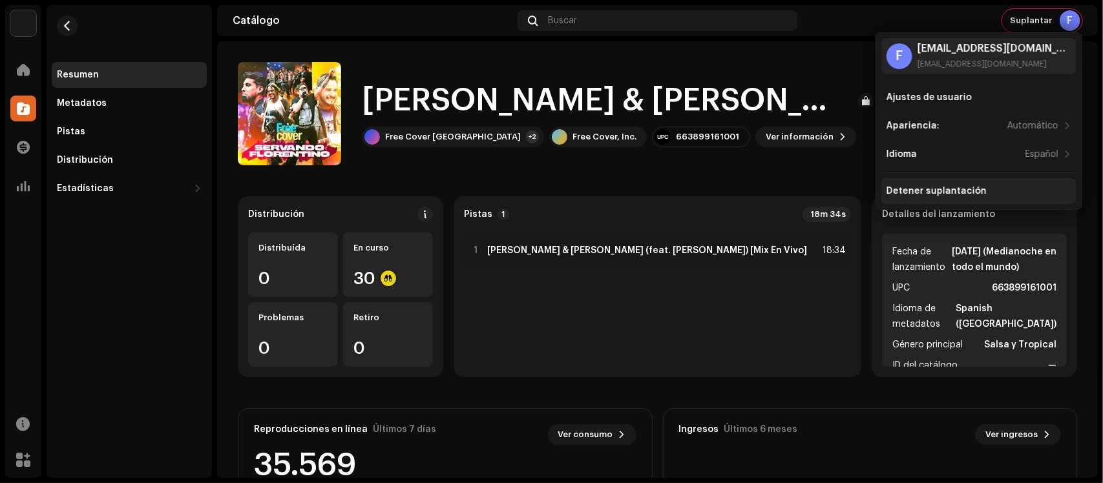
click at [944, 186] on div "Detener suplantación" at bounding box center [936, 191] width 100 height 10
